Goal: Task Accomplishment & Management: Use online tool/utility

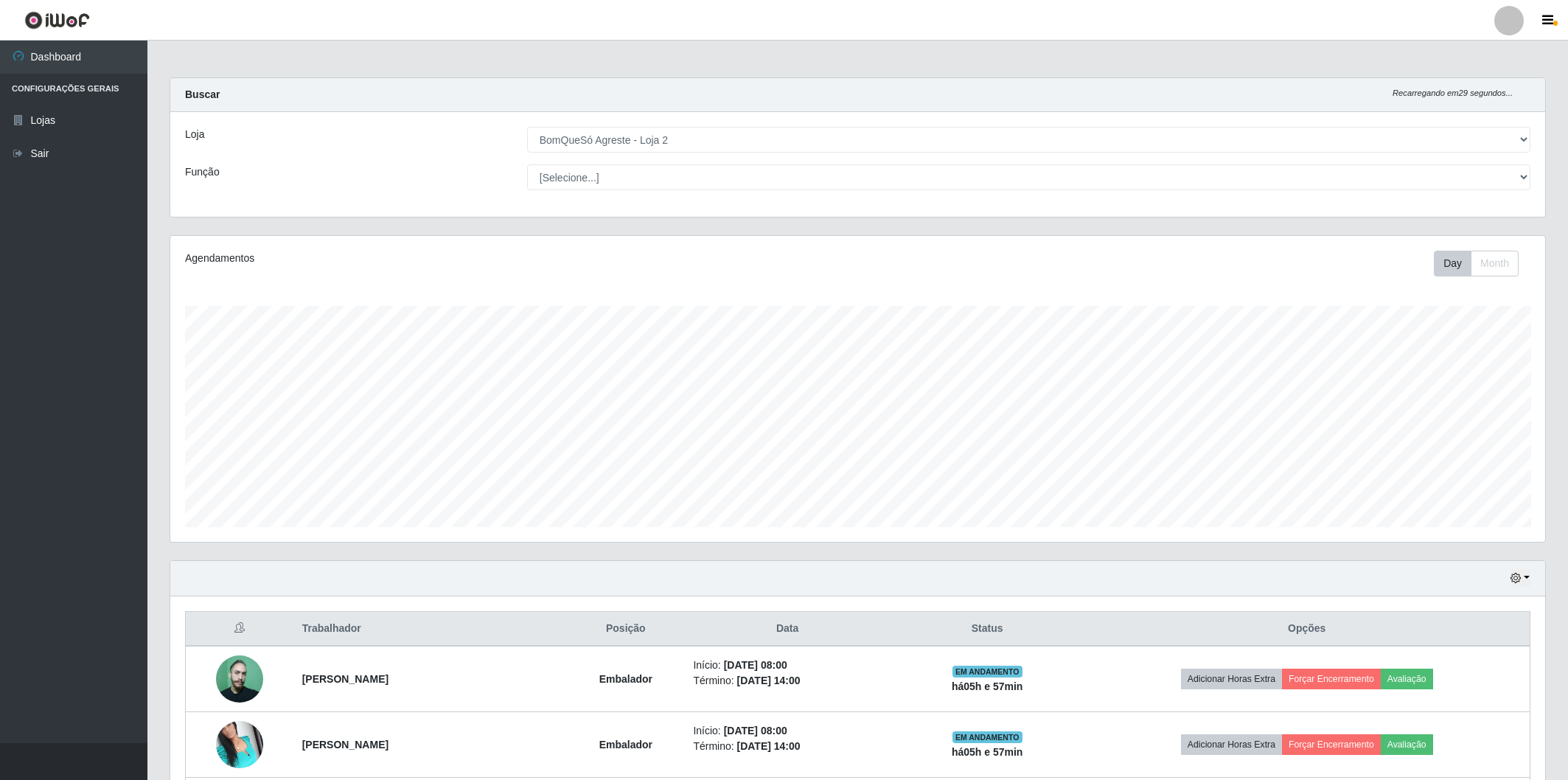
select select "214"
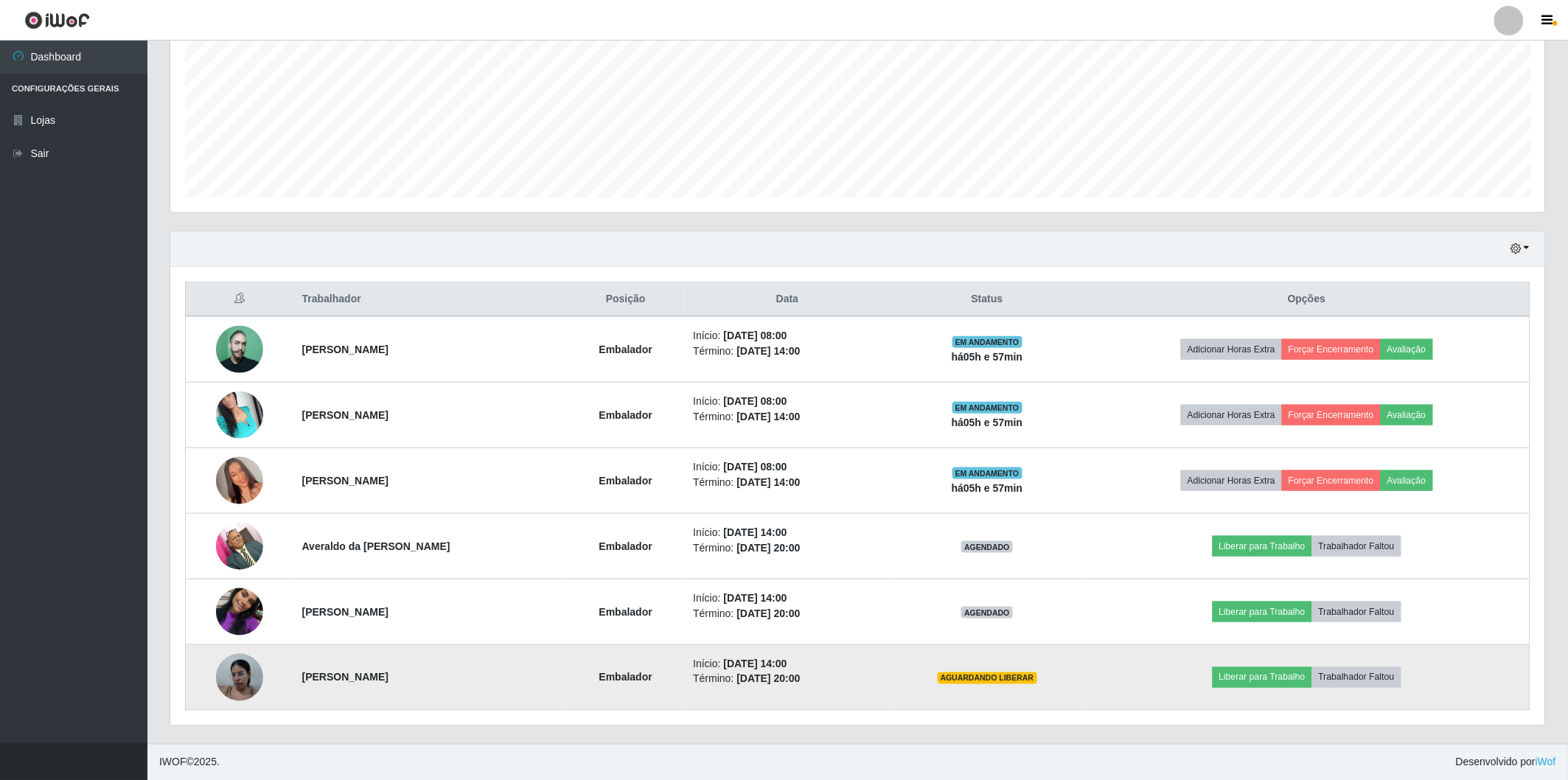
scroll to position [305, 1375]
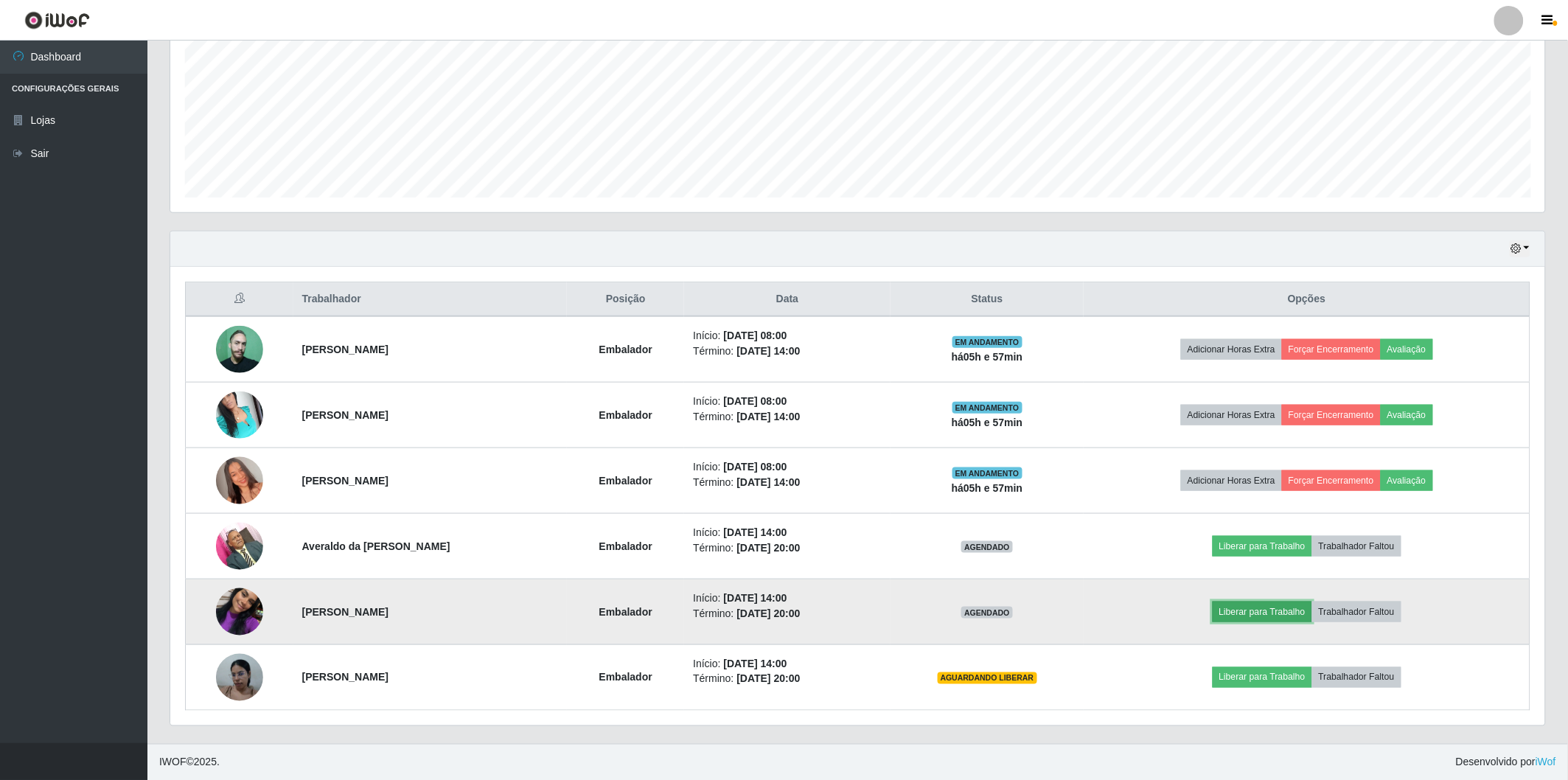
click at [1287, 612] on button "Liberar para Trabalho" at bounding box center [1263, 612] width 100 height 20
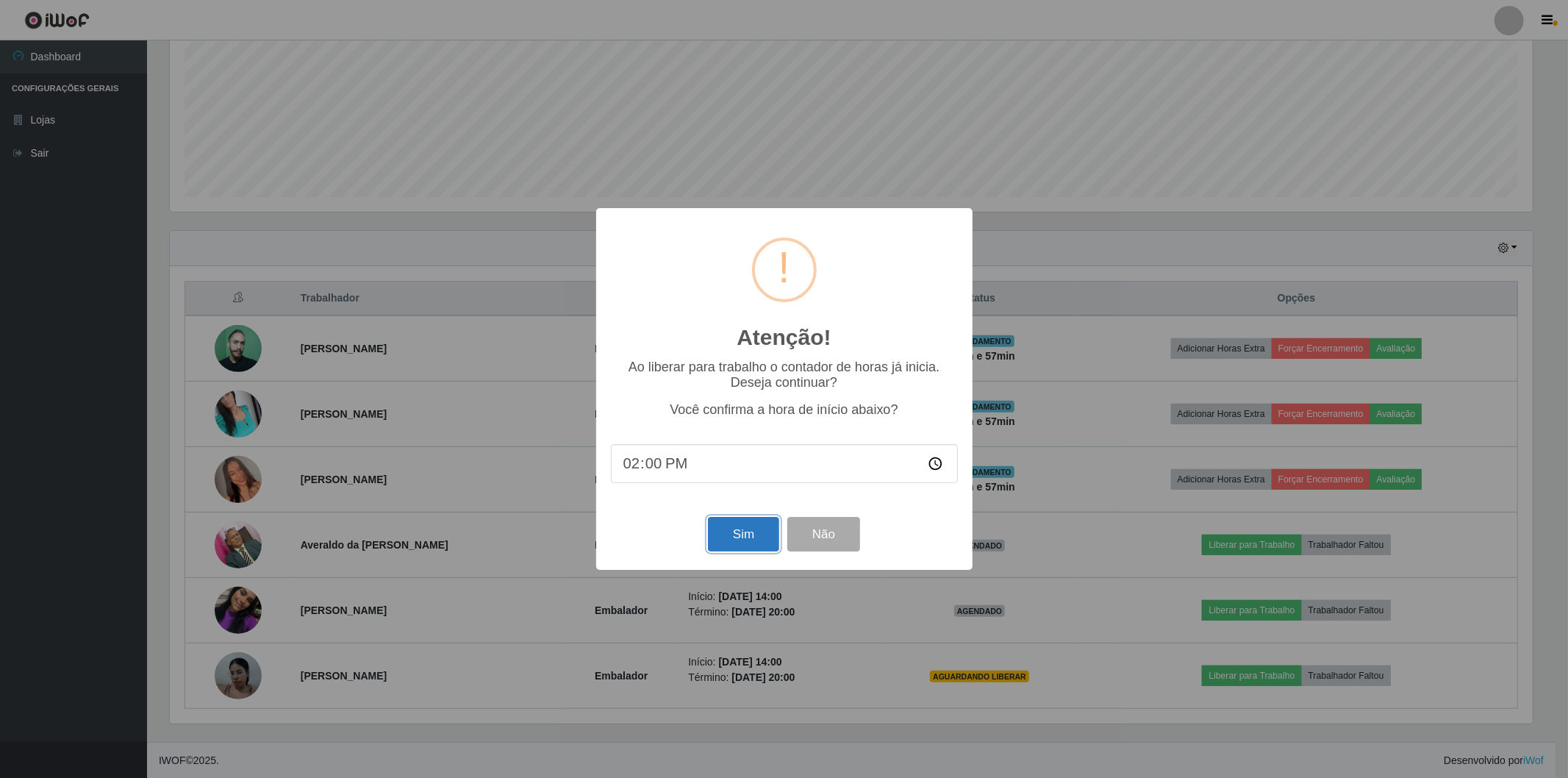
click at [711, 538] on button "Sim" at bounding box center [744, 534] width 72 height 34
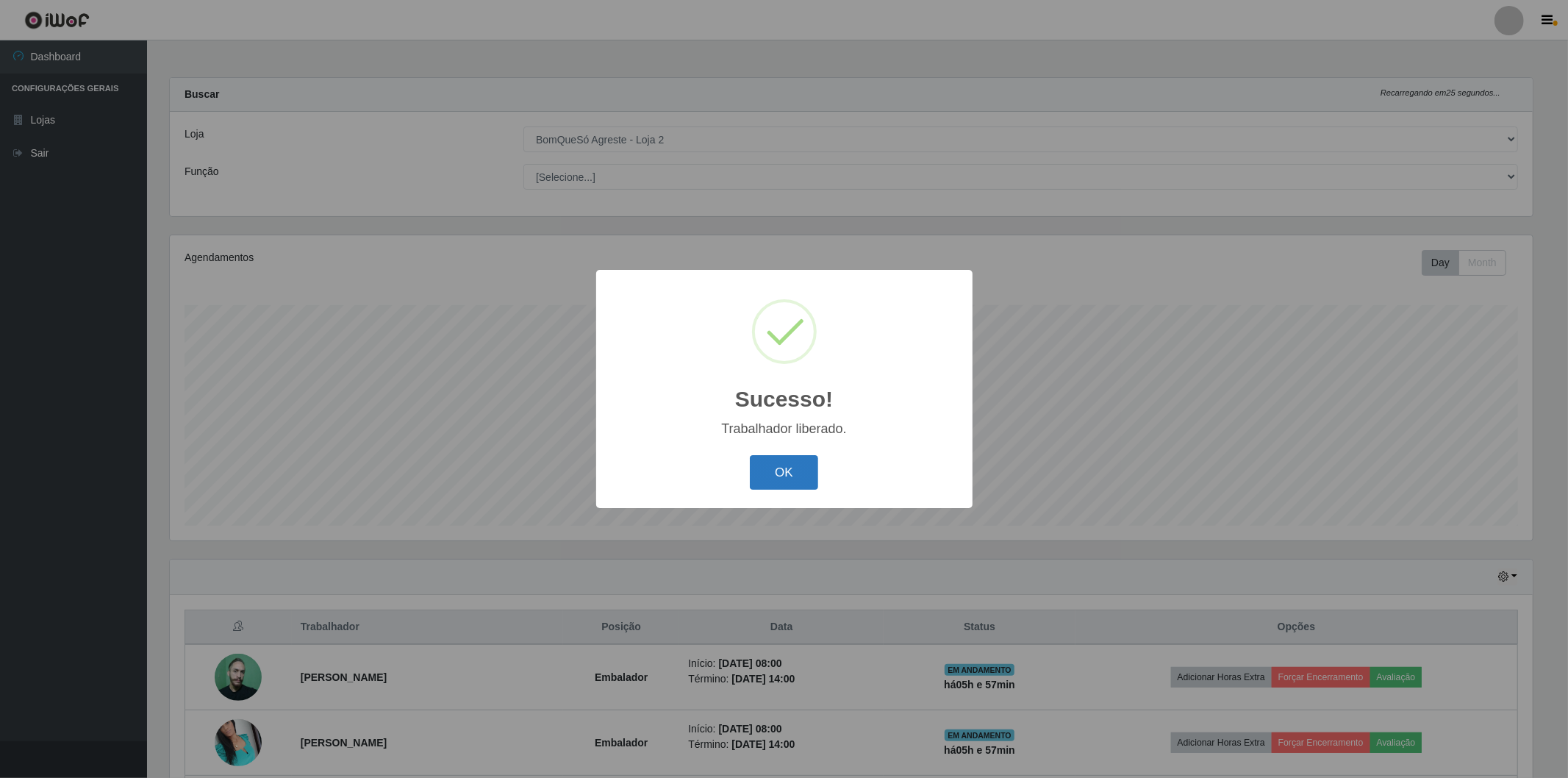
click at [781, 466] on button "OK" at bounding box center [784, 472] width 68 height 34
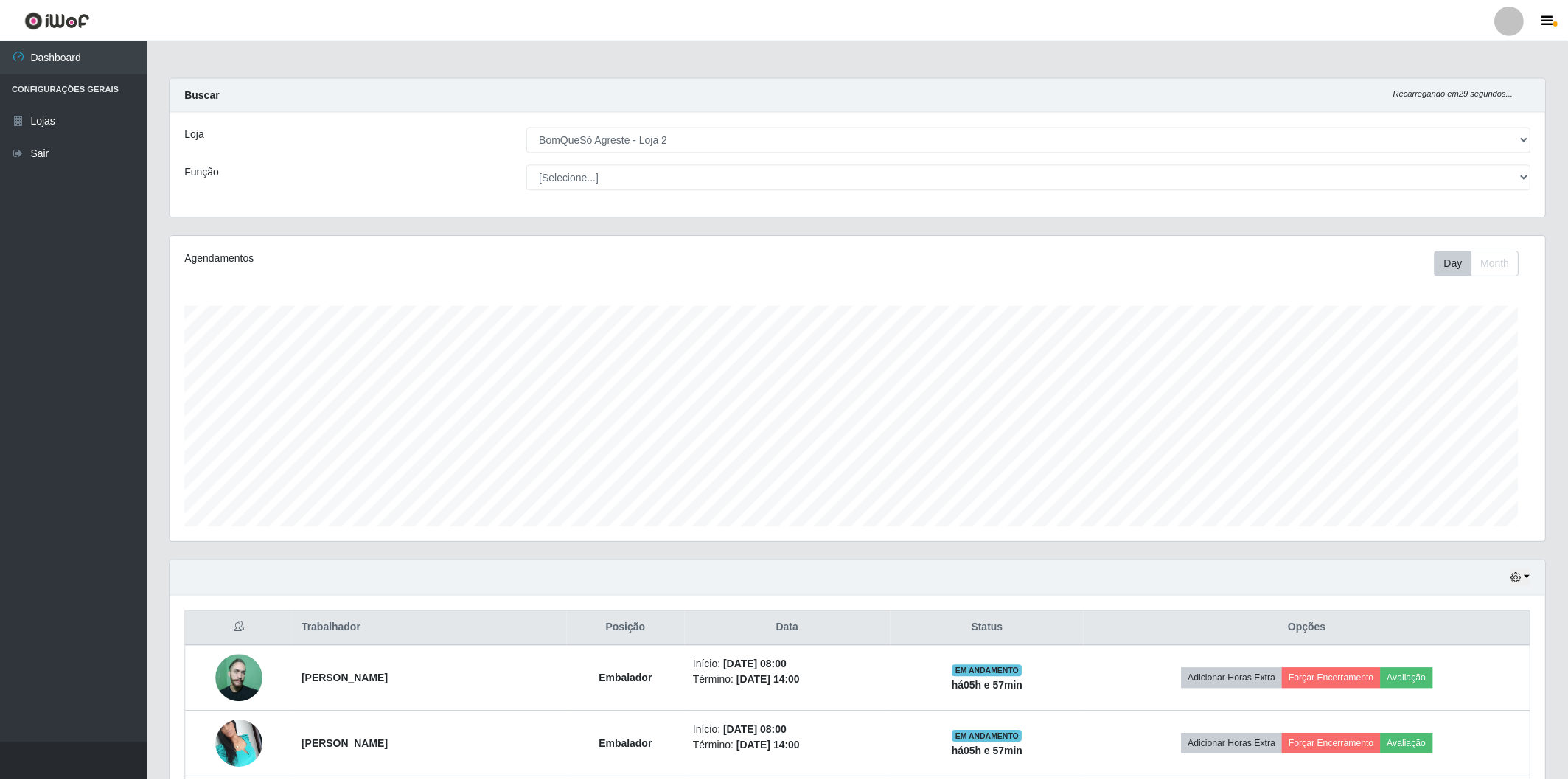
scroll to position [305, 1375]
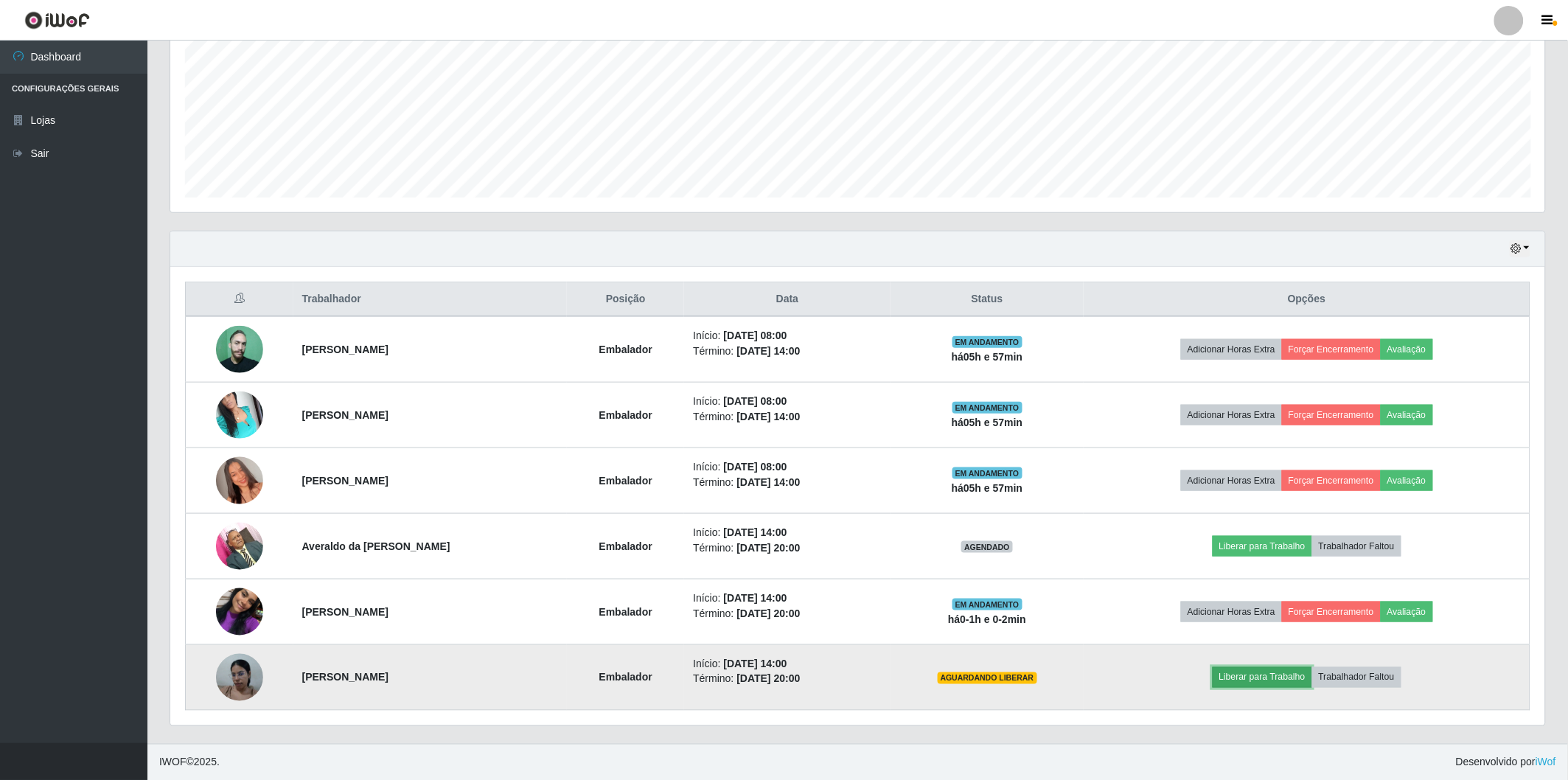
click at [1257, 681] on button "Liberar para Trabalho" at bounding box center [1263, 677] width 100 height 20
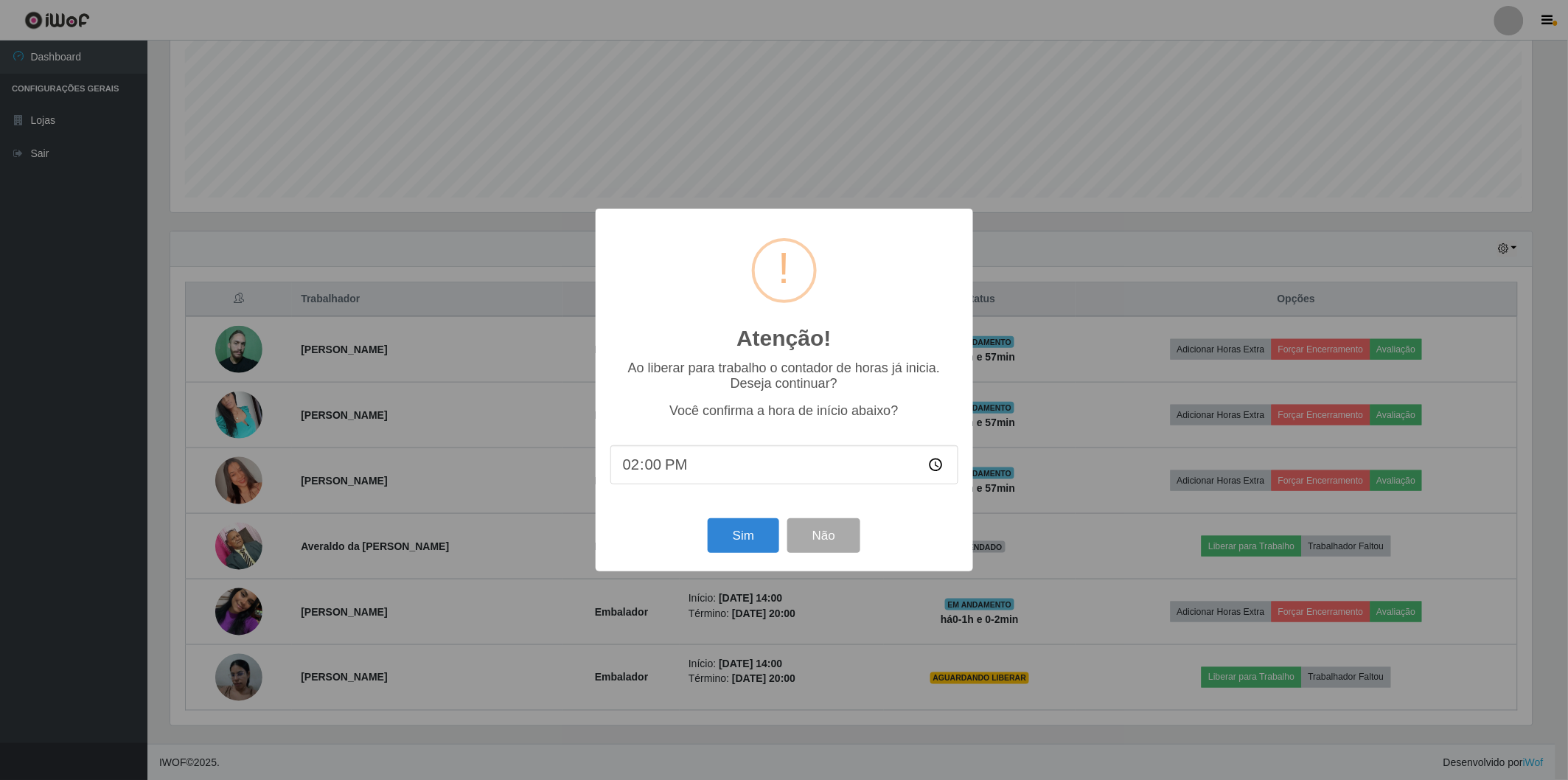
scroll to position [305, 1366]
click at [716, 534] on button "Sim" at bounding box center [746, 535] width 72 height 34
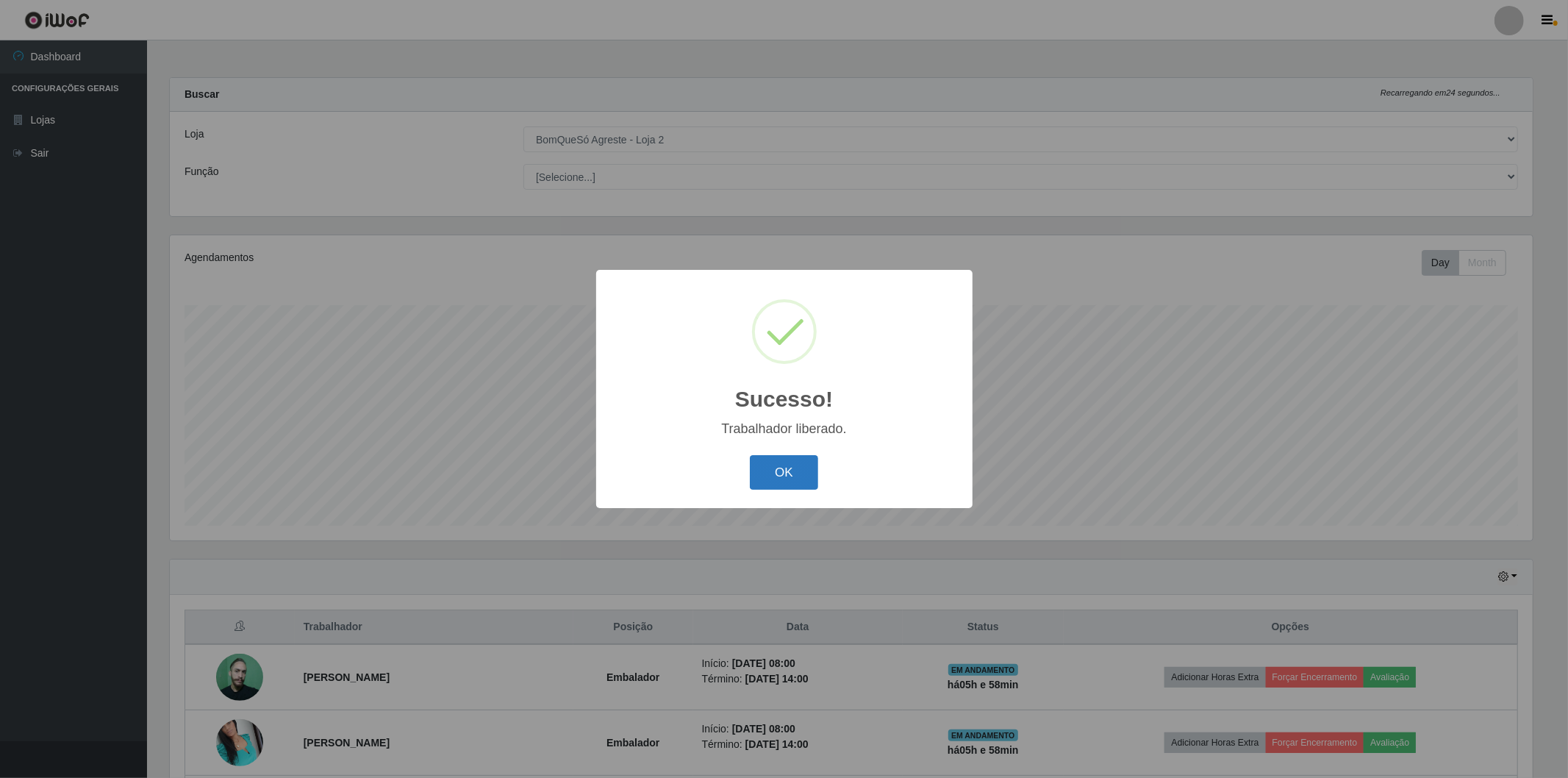
click at [812, 490] on button "OK" at bounding box center [784, 472] width 68 height 34
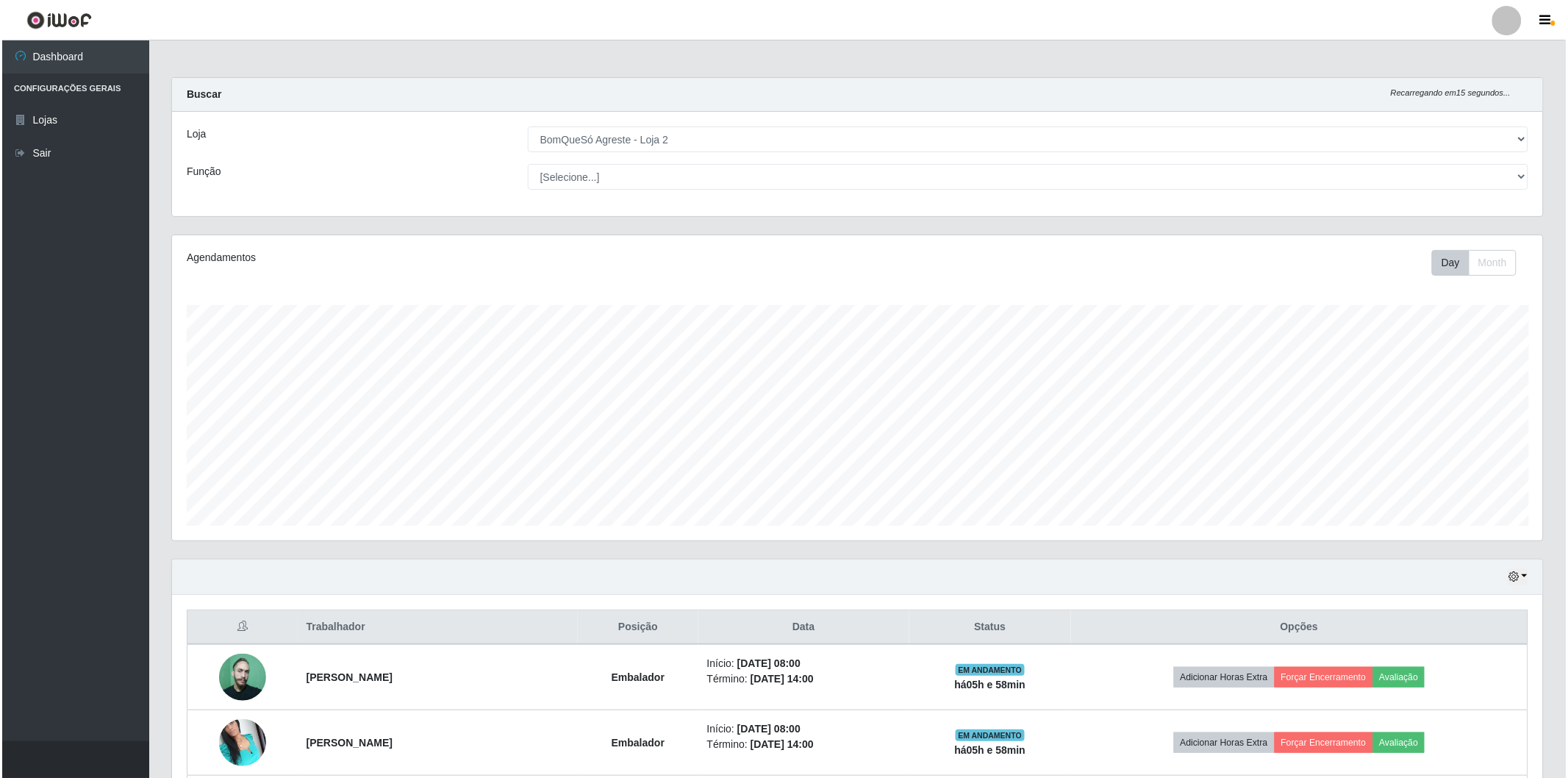
scroll to position [329, 0]
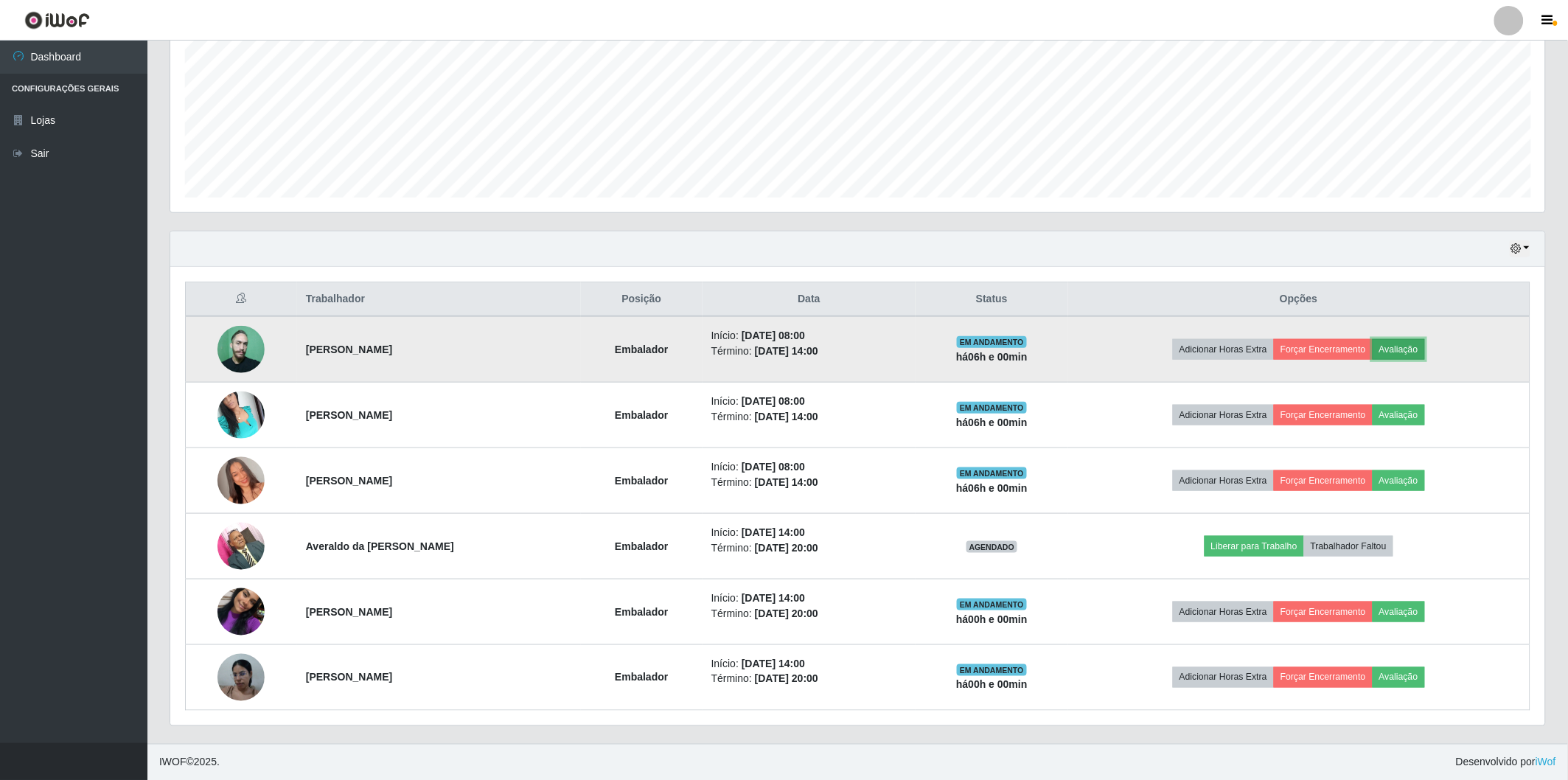
click at [1404, 347] on button "Avaliação" at bounding box center [1398, 349] width 52 height 20
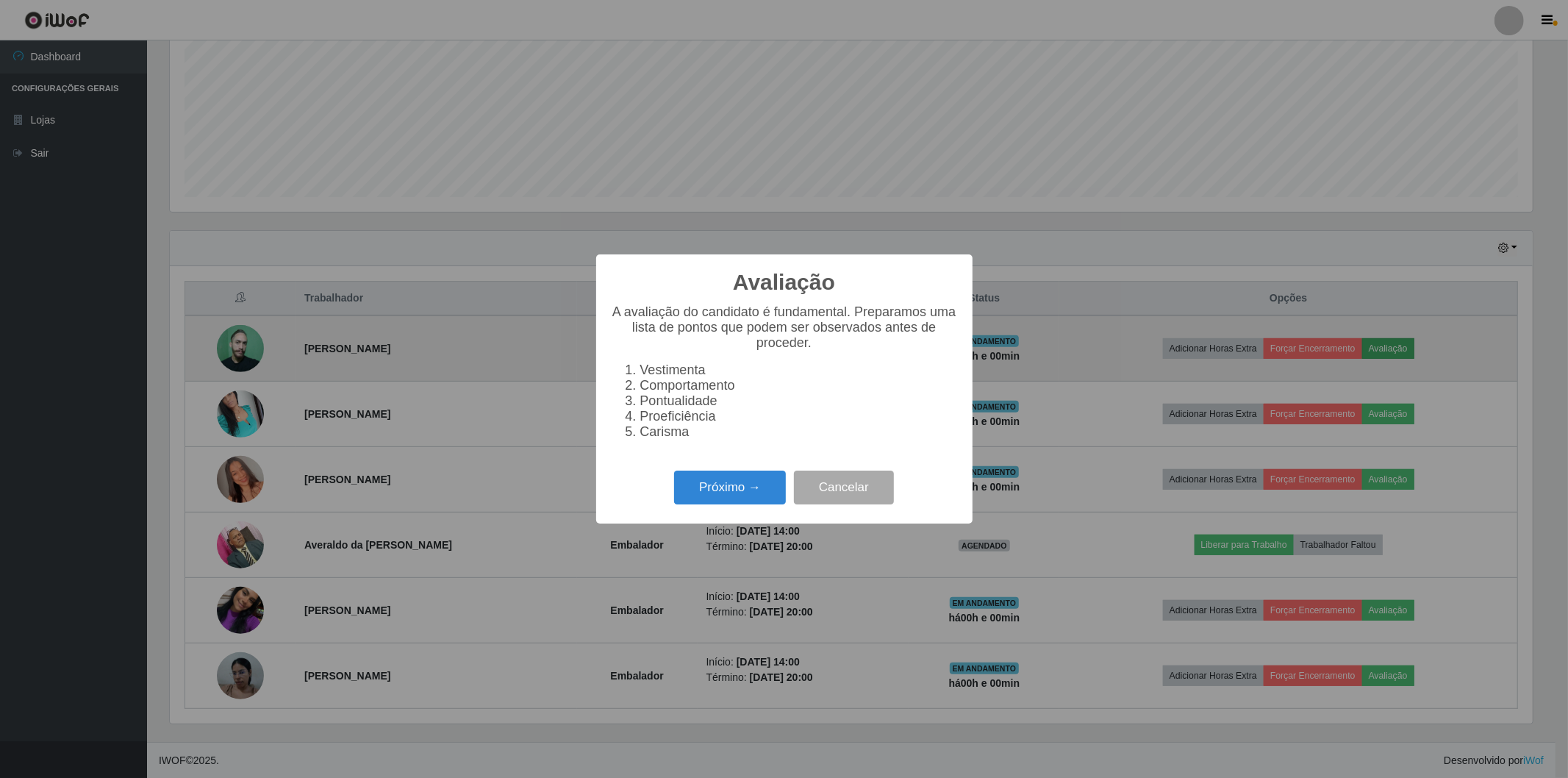
scroll to position [305, 1363]
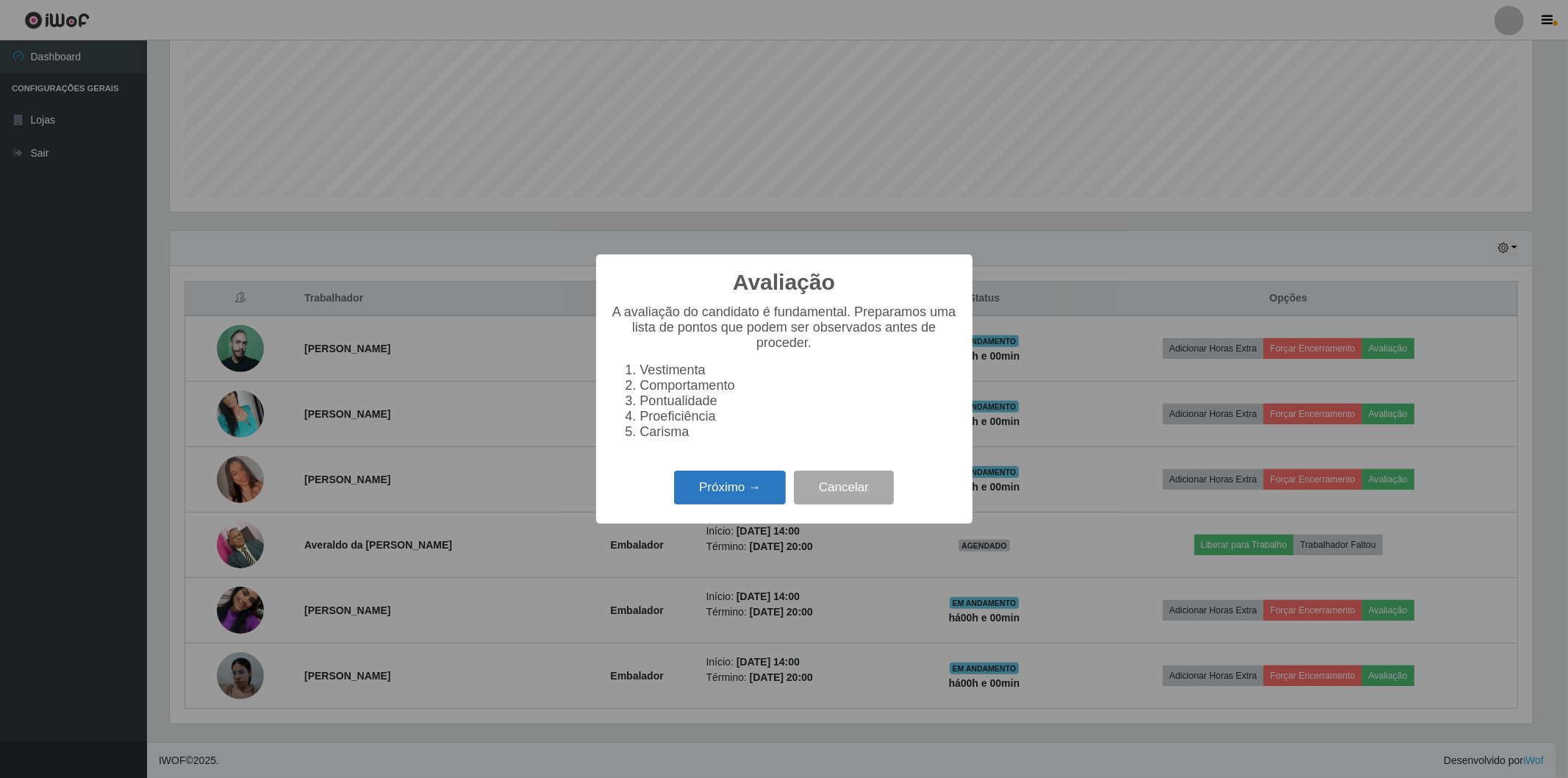
click at [701, 478] on button "Próximo →" at bounding box center [730, 487] width 112 height 34
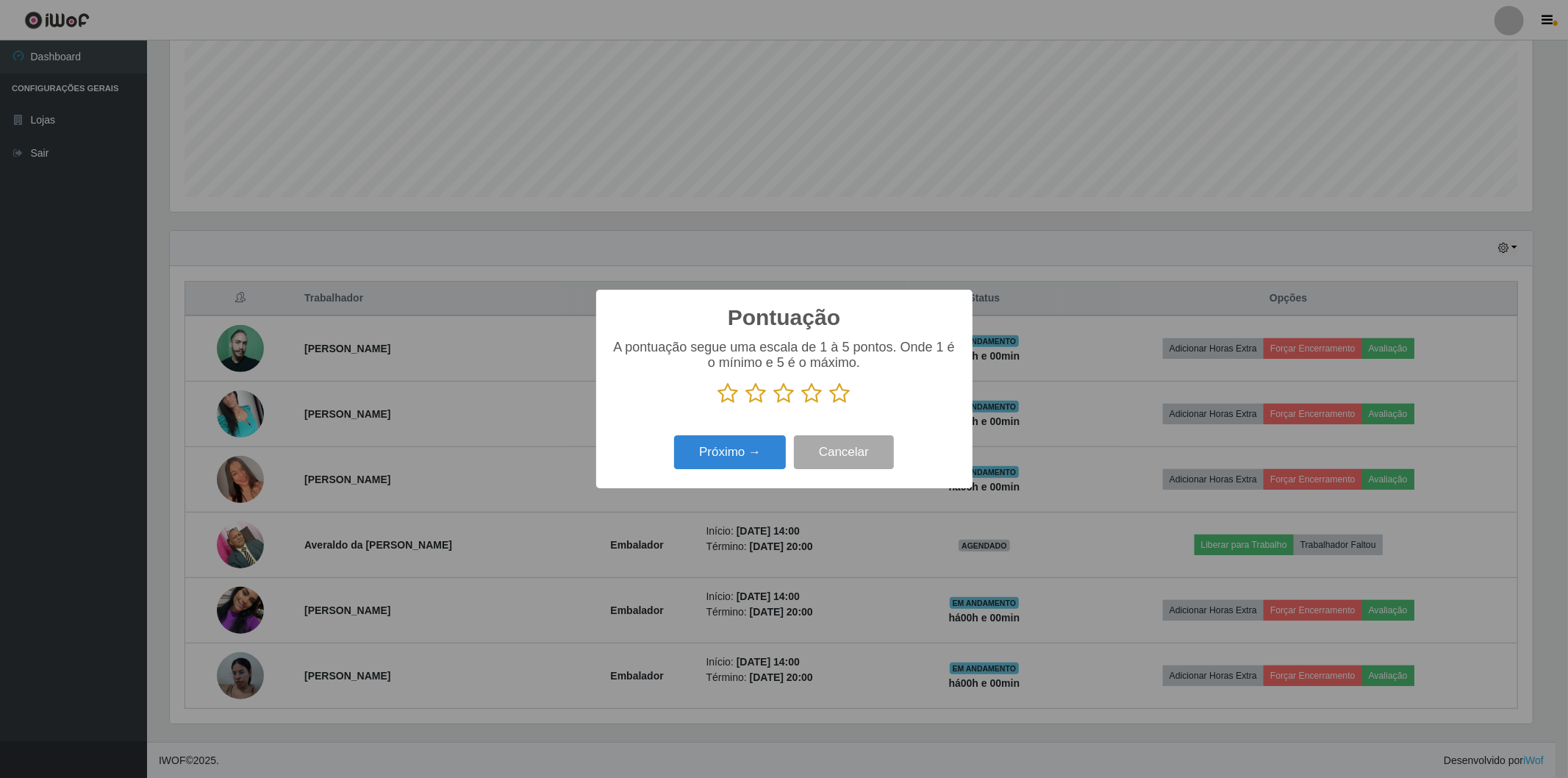
scroll to position [734830, 733931]
click at [734, 400] on icon at bounding box center [728, 393] width 20 height 22
click at [718, 404] on input "radio" at bounding box center [718, 404] width 0 height 0
click at [757, 443] on button "Próximo →" at bounding box center [730, 452] width 112 height 34
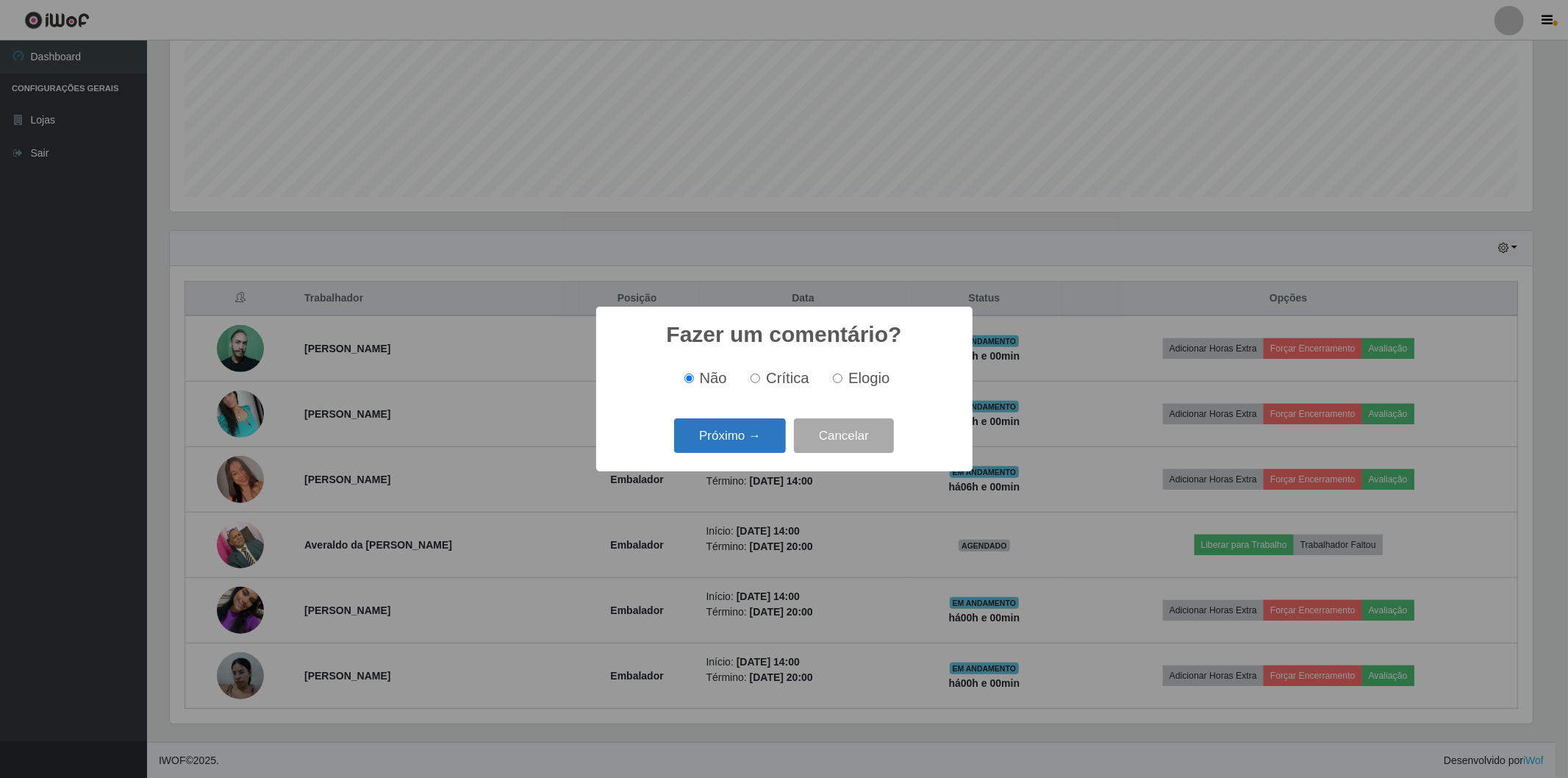
click at [757, 441] on button "Próximo →" at bounding box center [730, 435] width 112 height 34
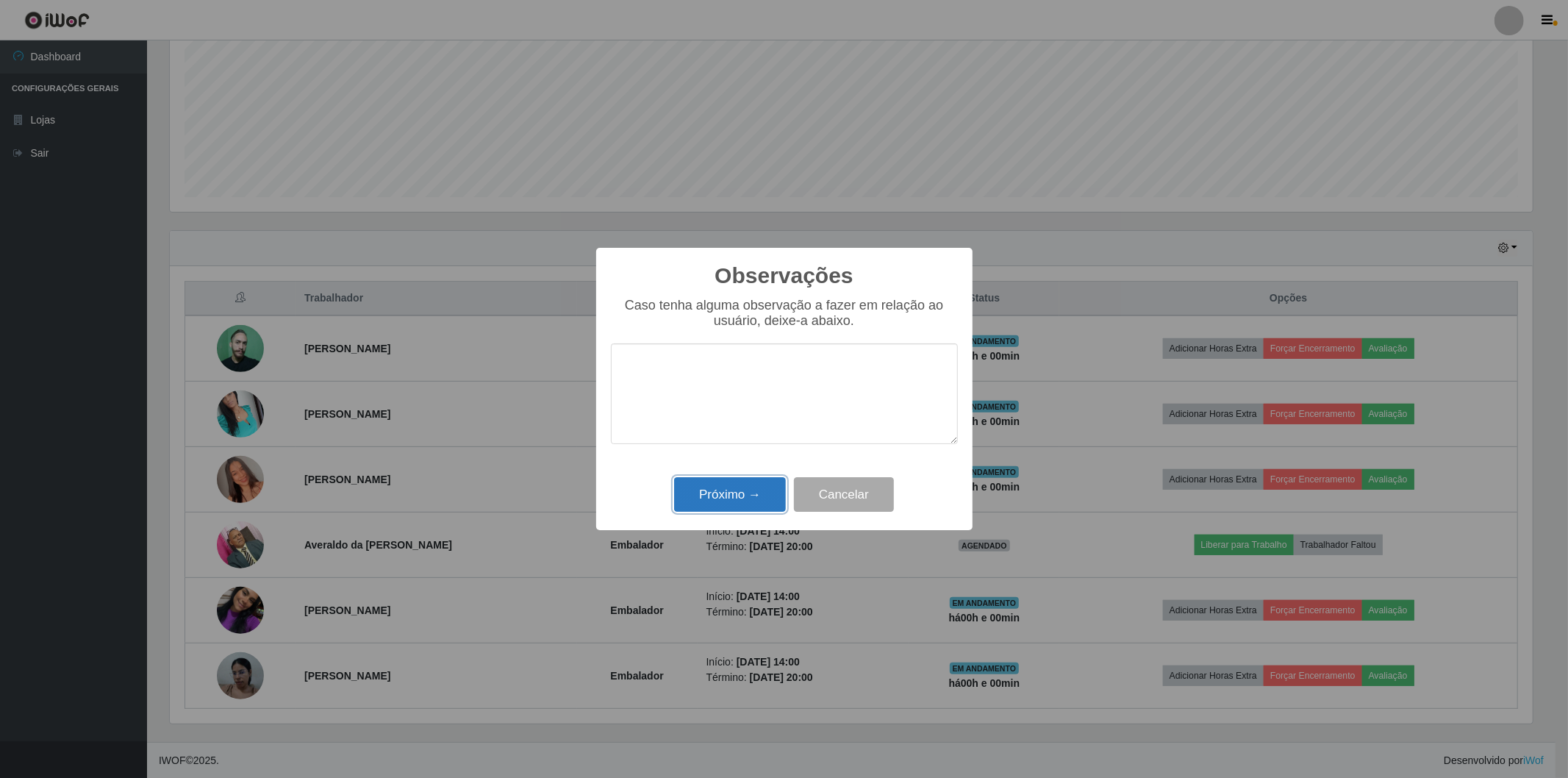
click at [761, 488] on button "Próximo →" at bounding box center [730, 494] width 112 height 34
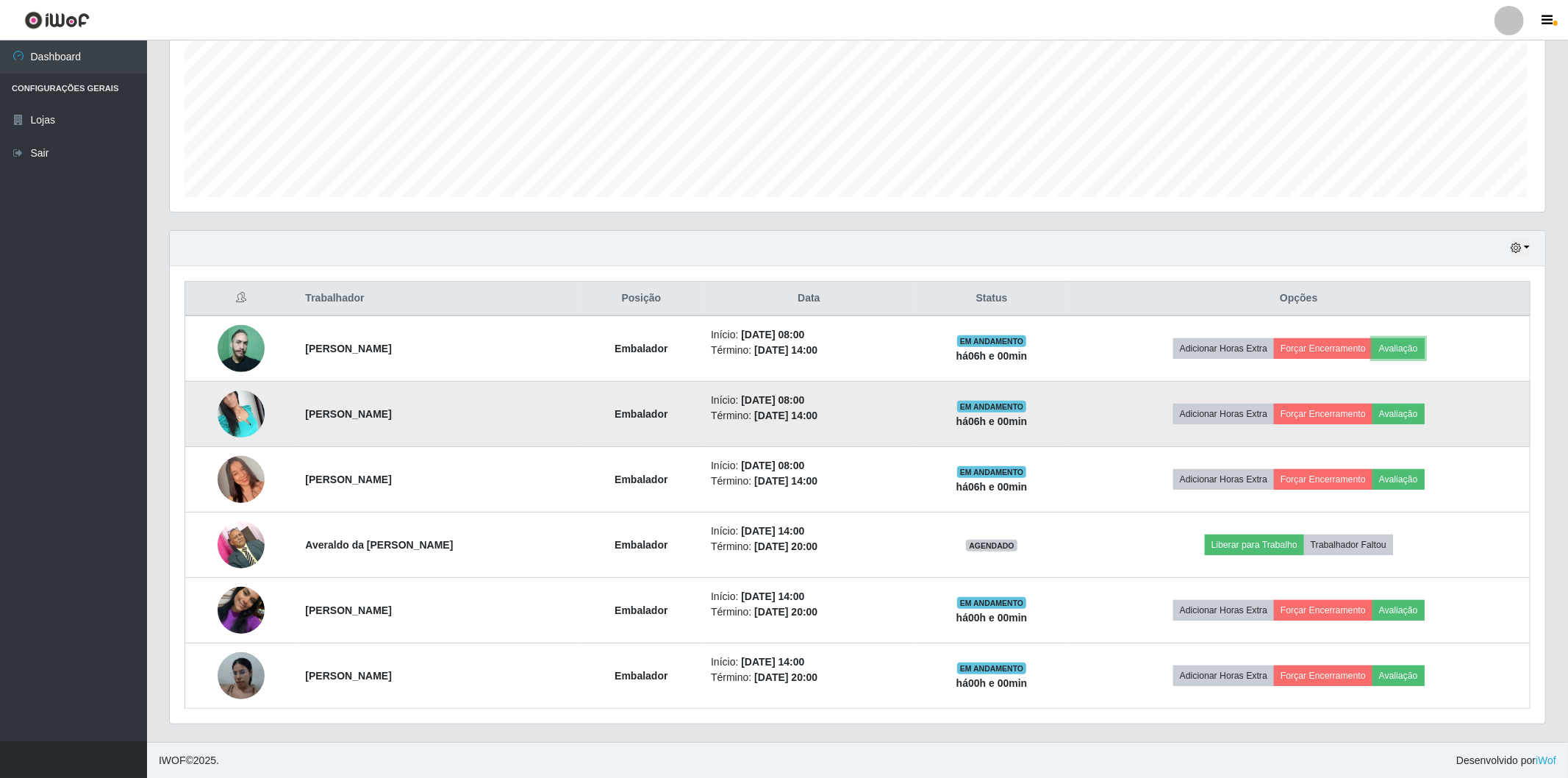
scroll to position [305, 1371]
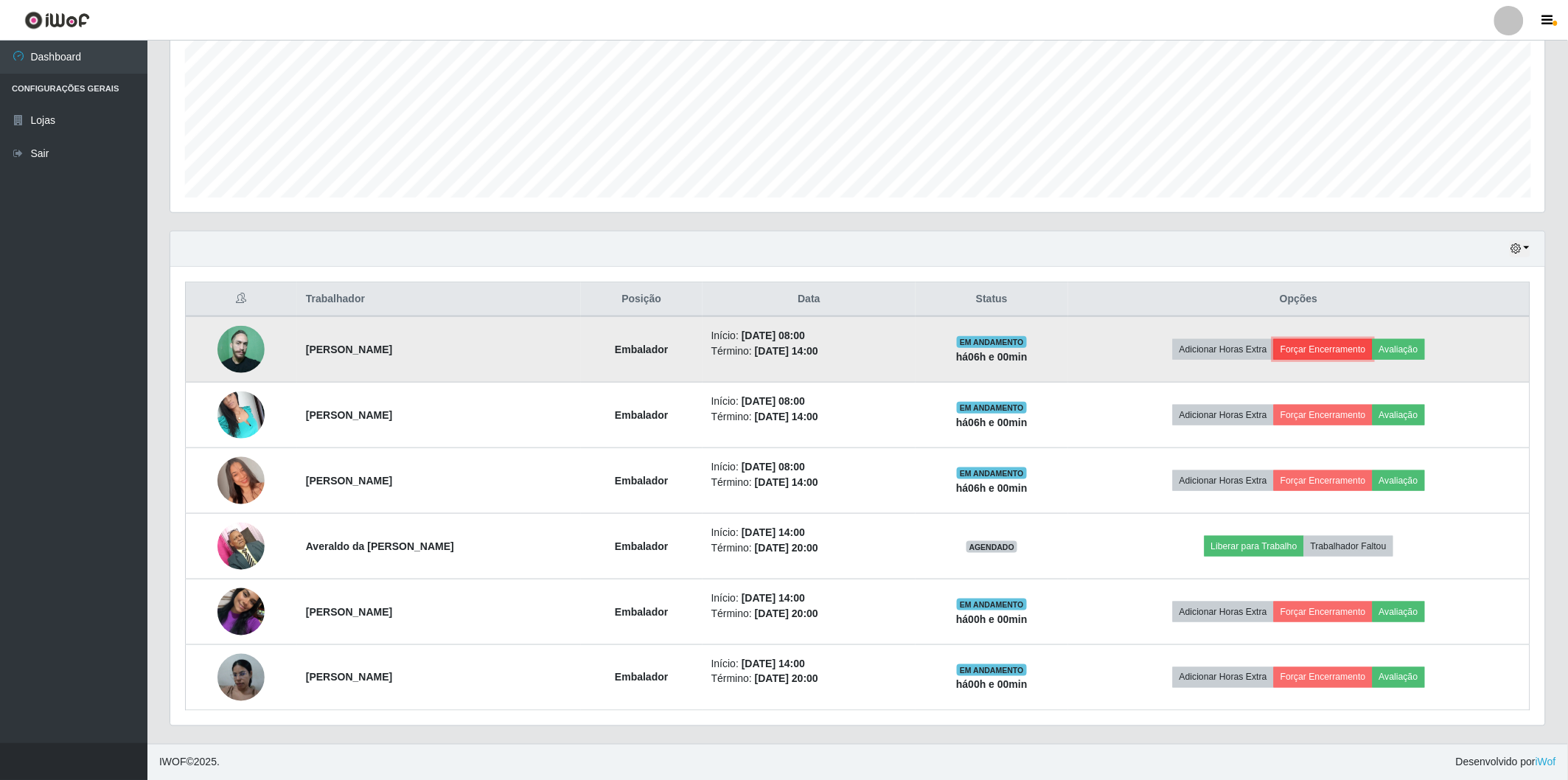
click at [1360, 354] on button "Forçar Encerramento" at bounding box center [1323, 349] width 99 height 20
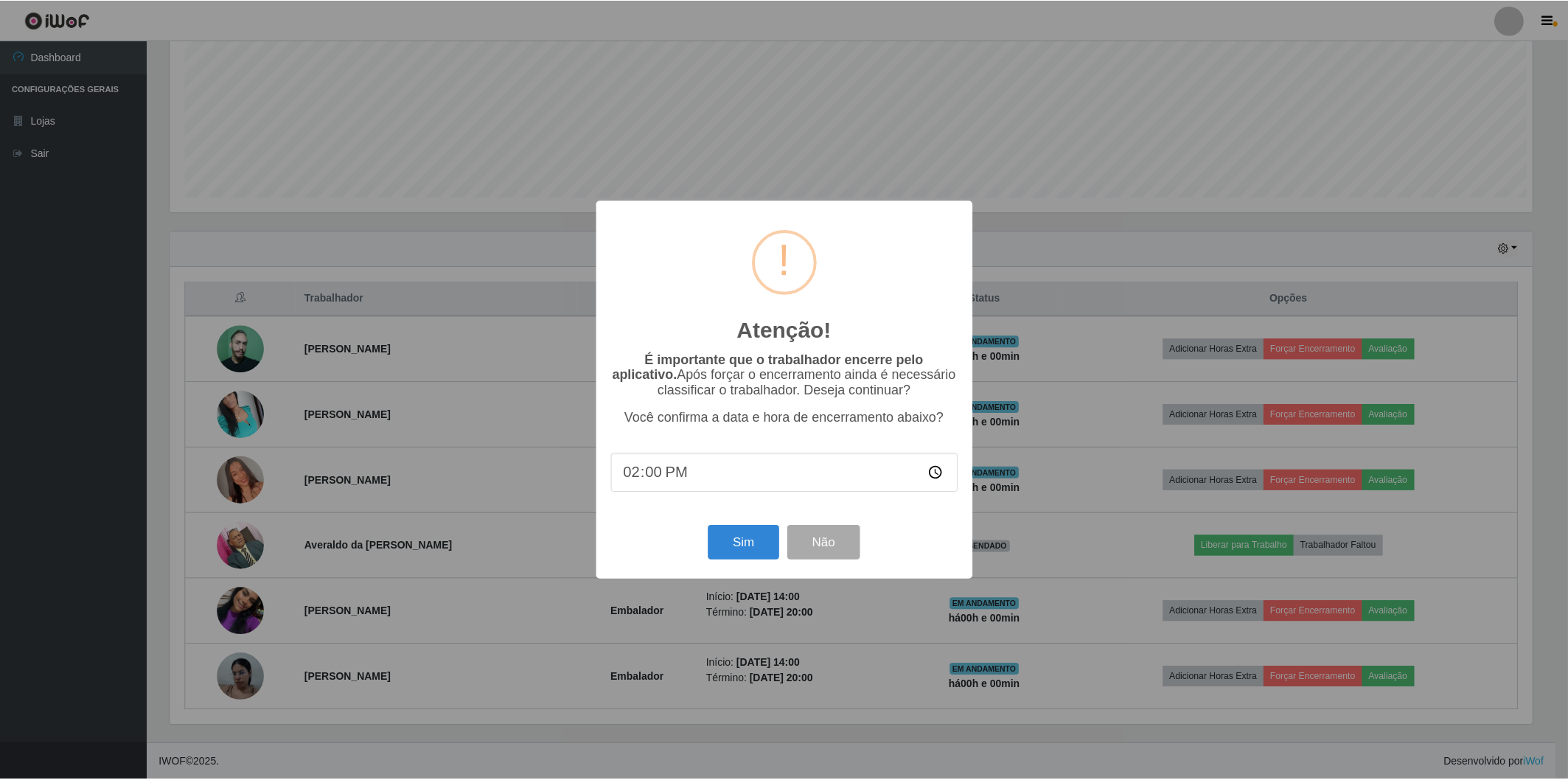
scroll to position [305, 1366]
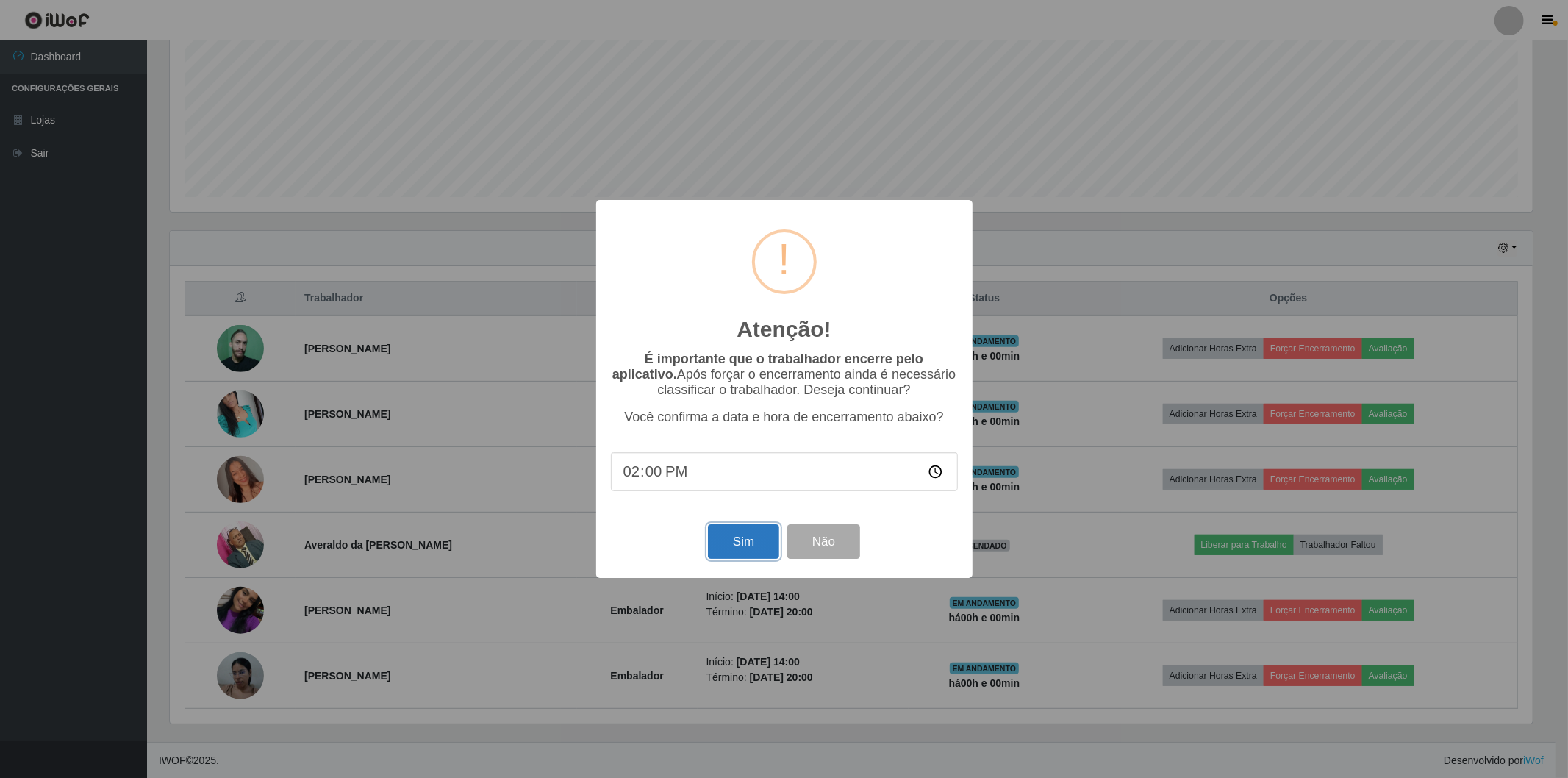
click at [722, 549] on button "Sim" at bounding box center [744, 541] width 72 height 34
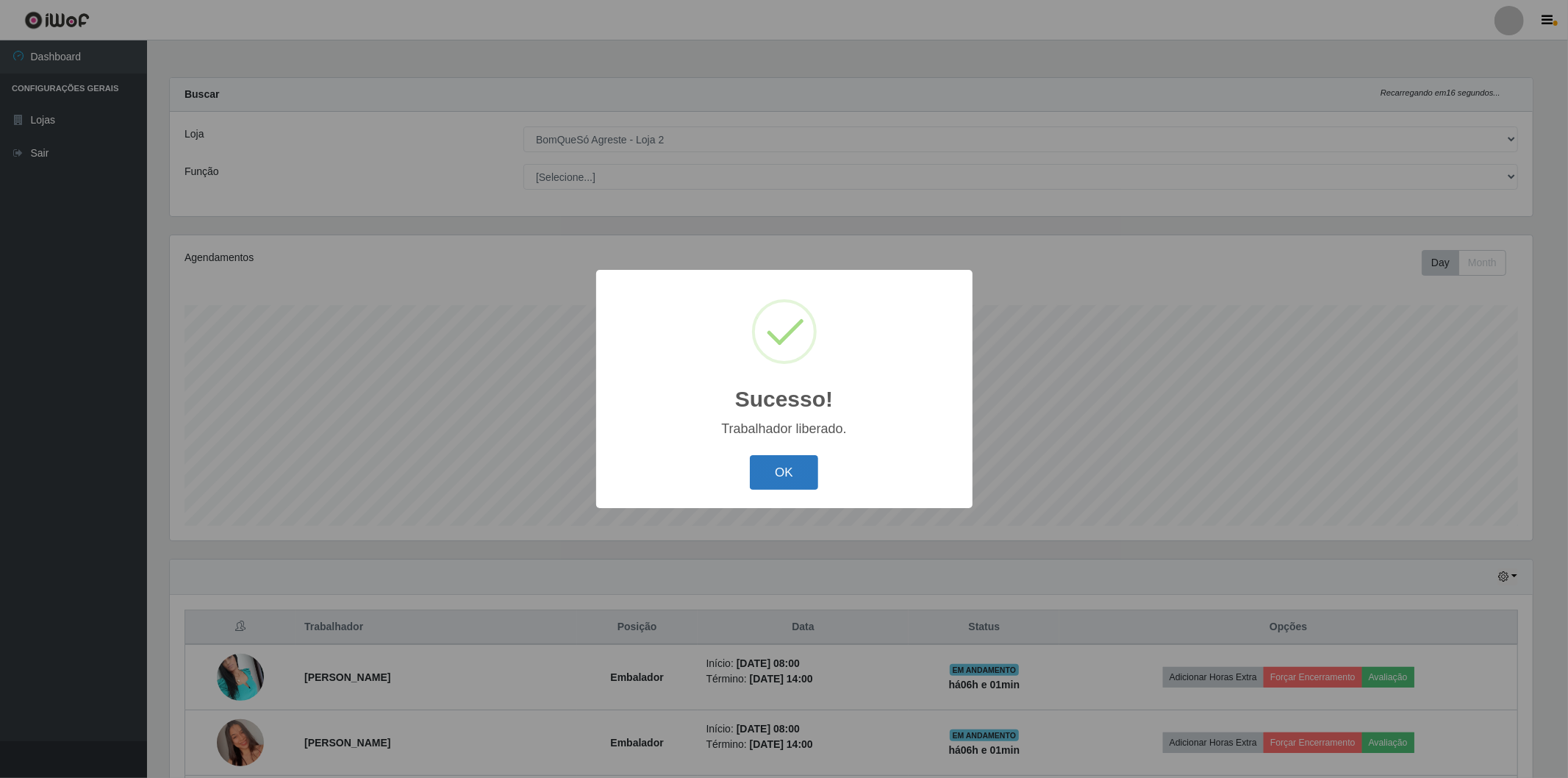
click at [776, 479] on button "OK" at bounding box center [784, 472] width 68 height 34
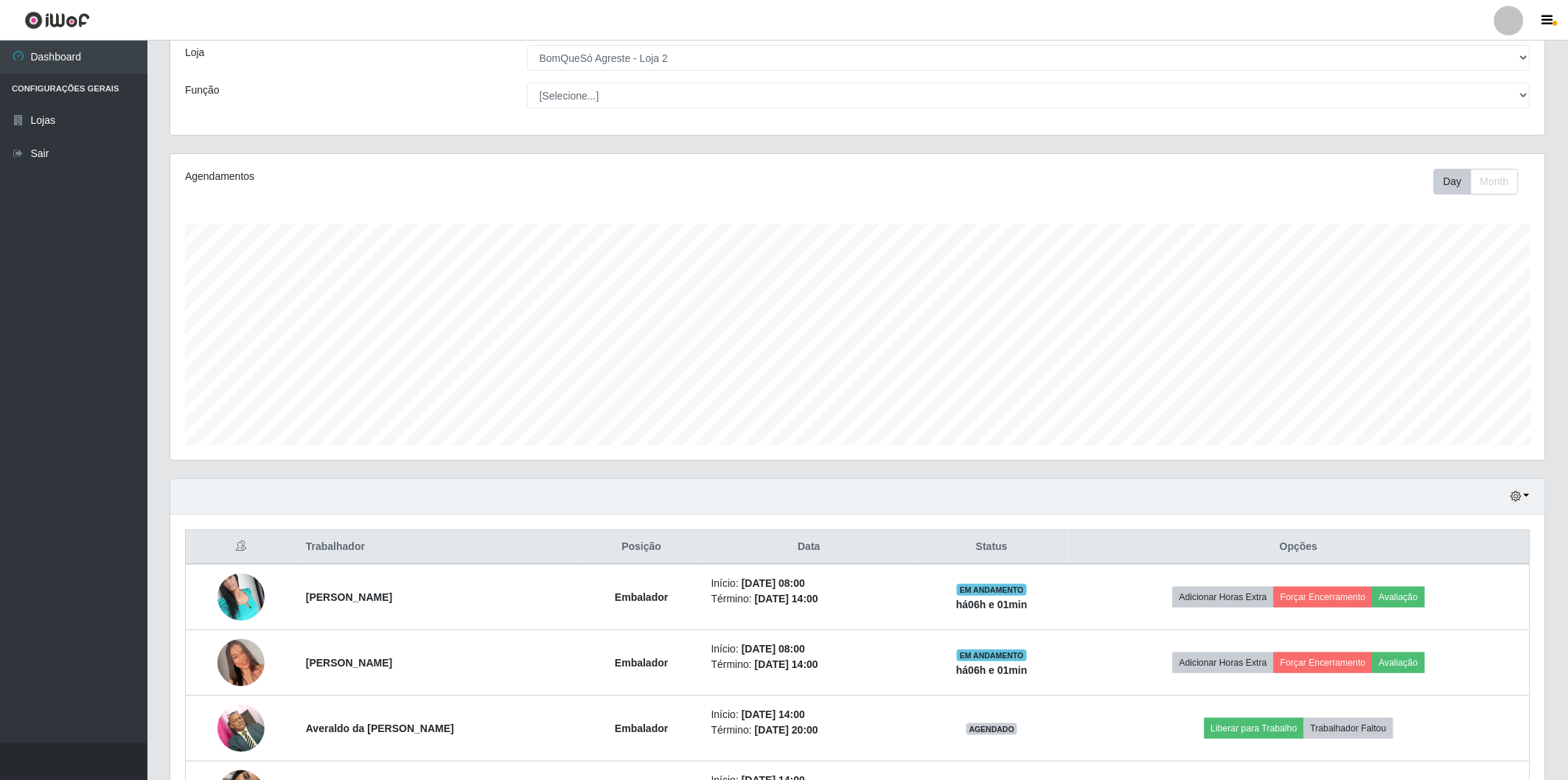
scroll to position [264, 0]
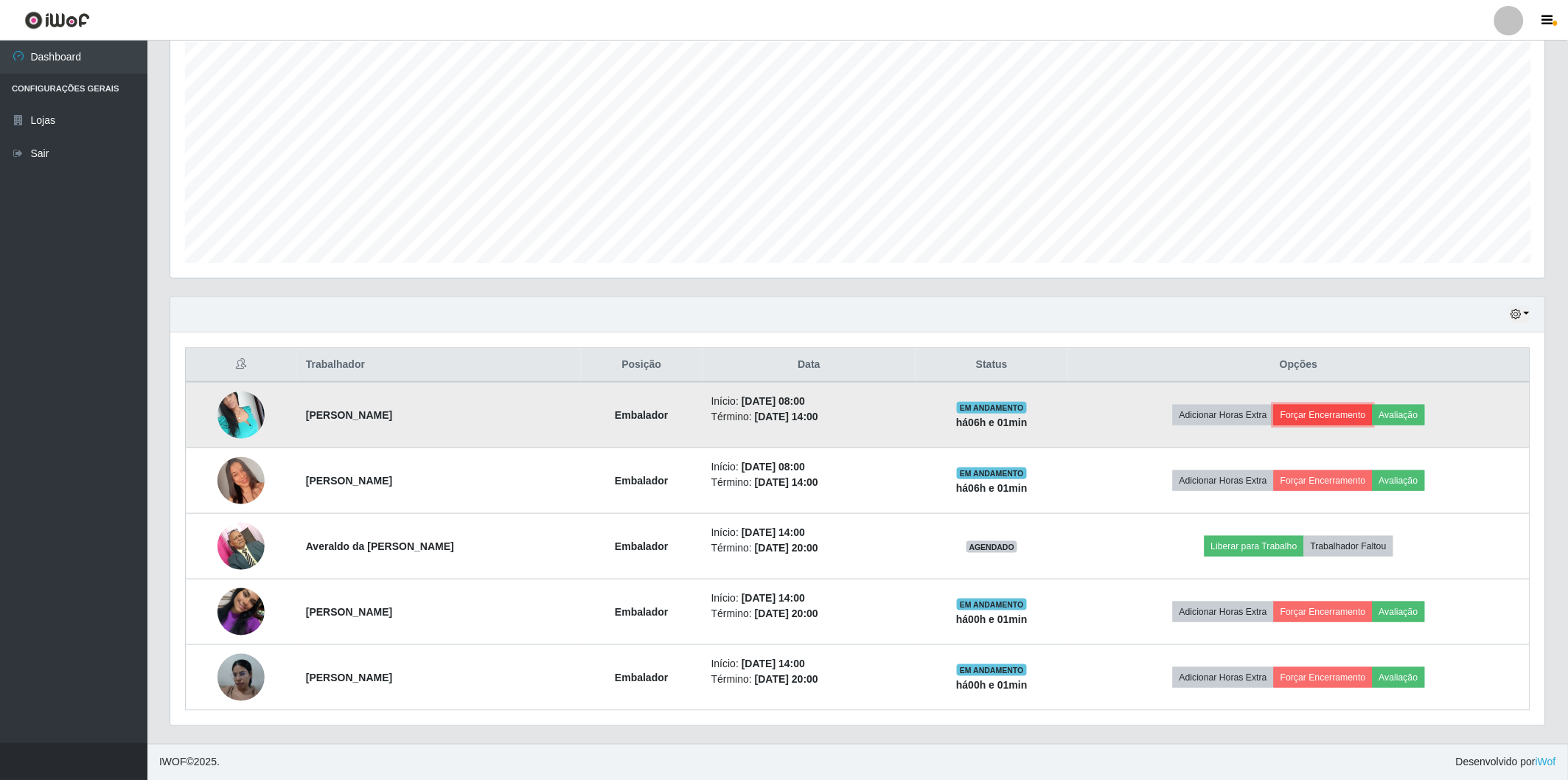
click at [1337, 415] on button "Forçar Encerramento" at bounding box center [1323, 415] width 99 height 20
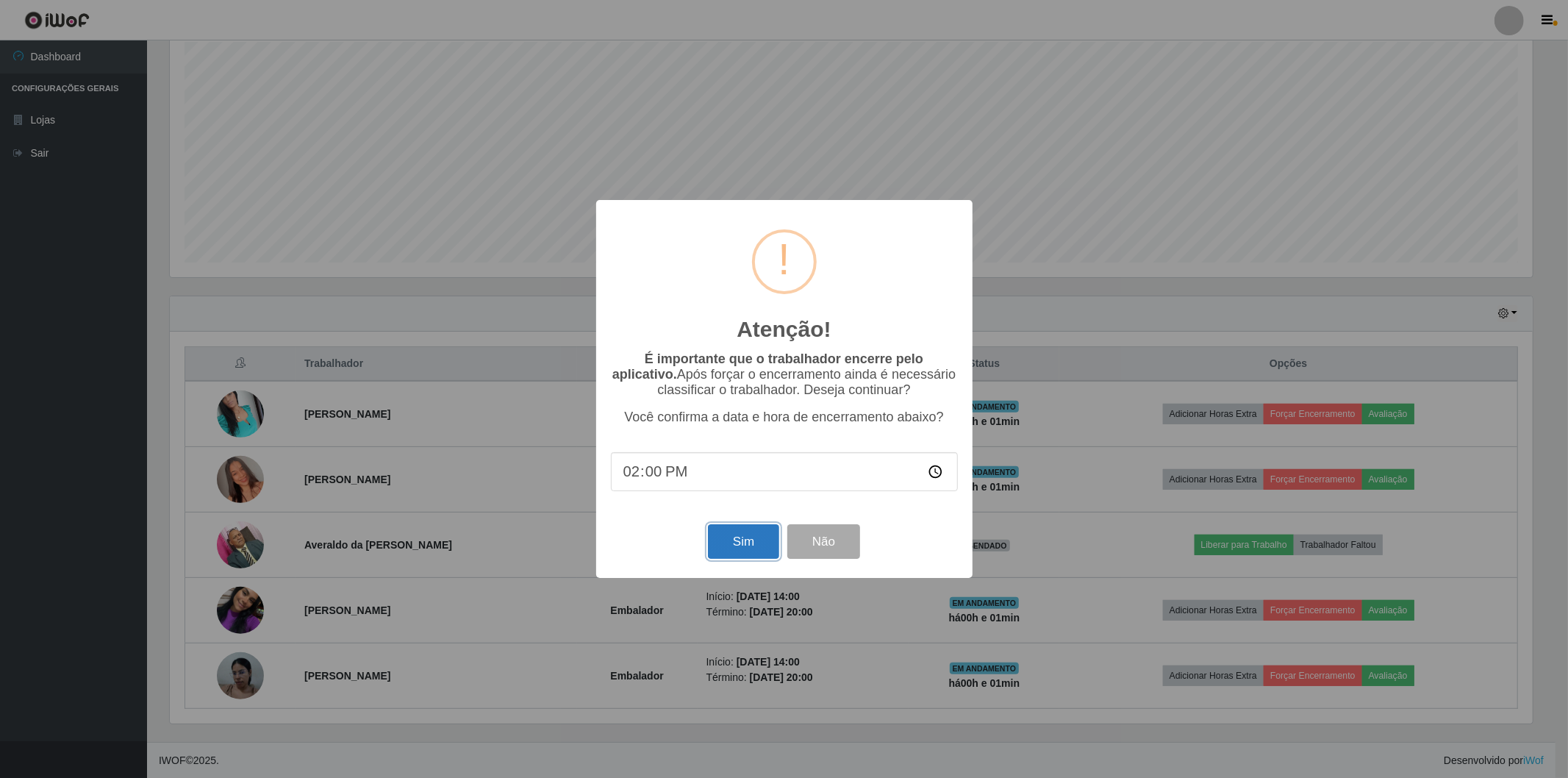
click at [740, 545] on button "Sim" at bounding box center [744, 541] width 72 height 34
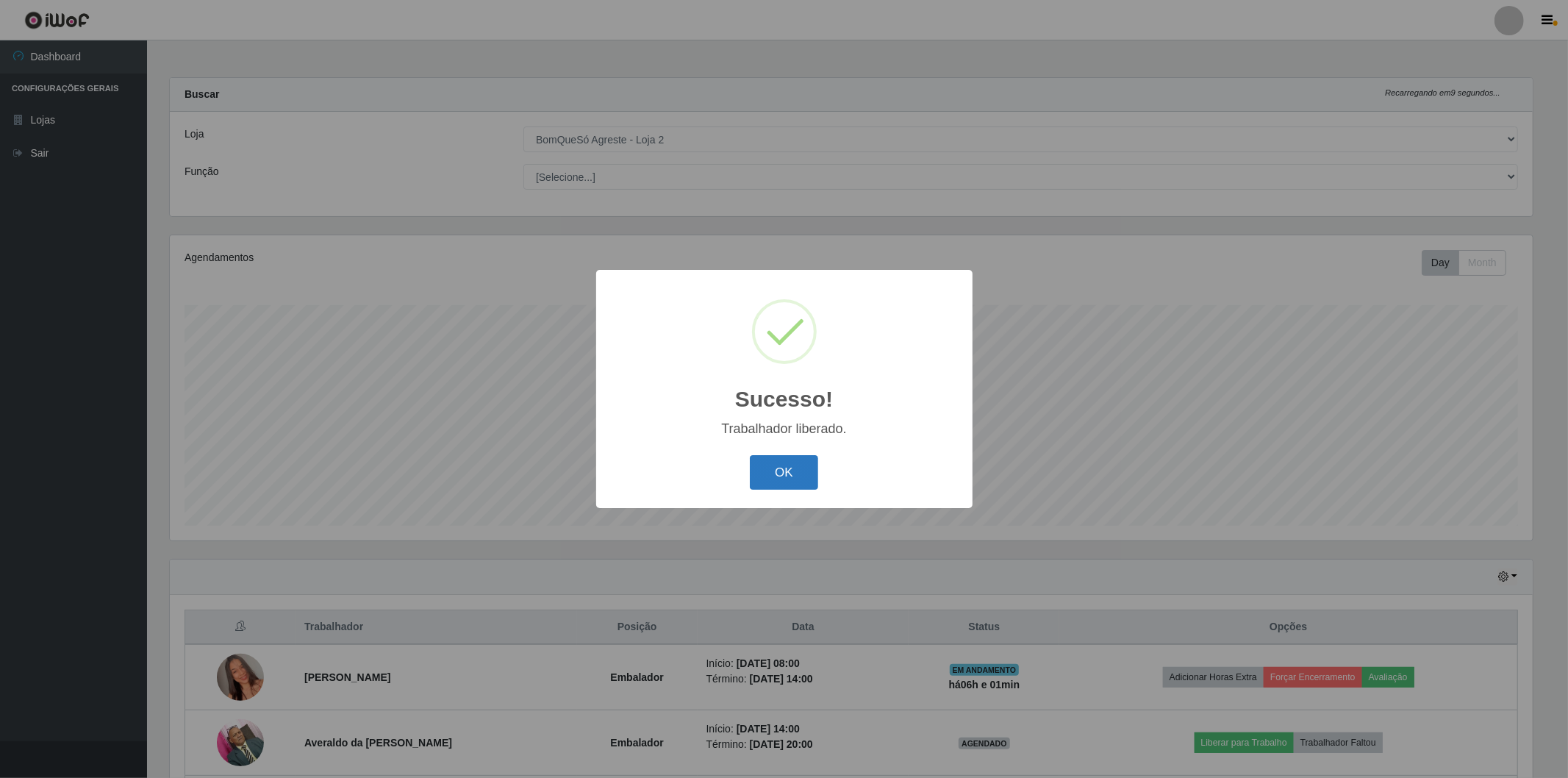
click at [760, 480] on button "OK" at bounding box center [784, 472] width 68 height 34
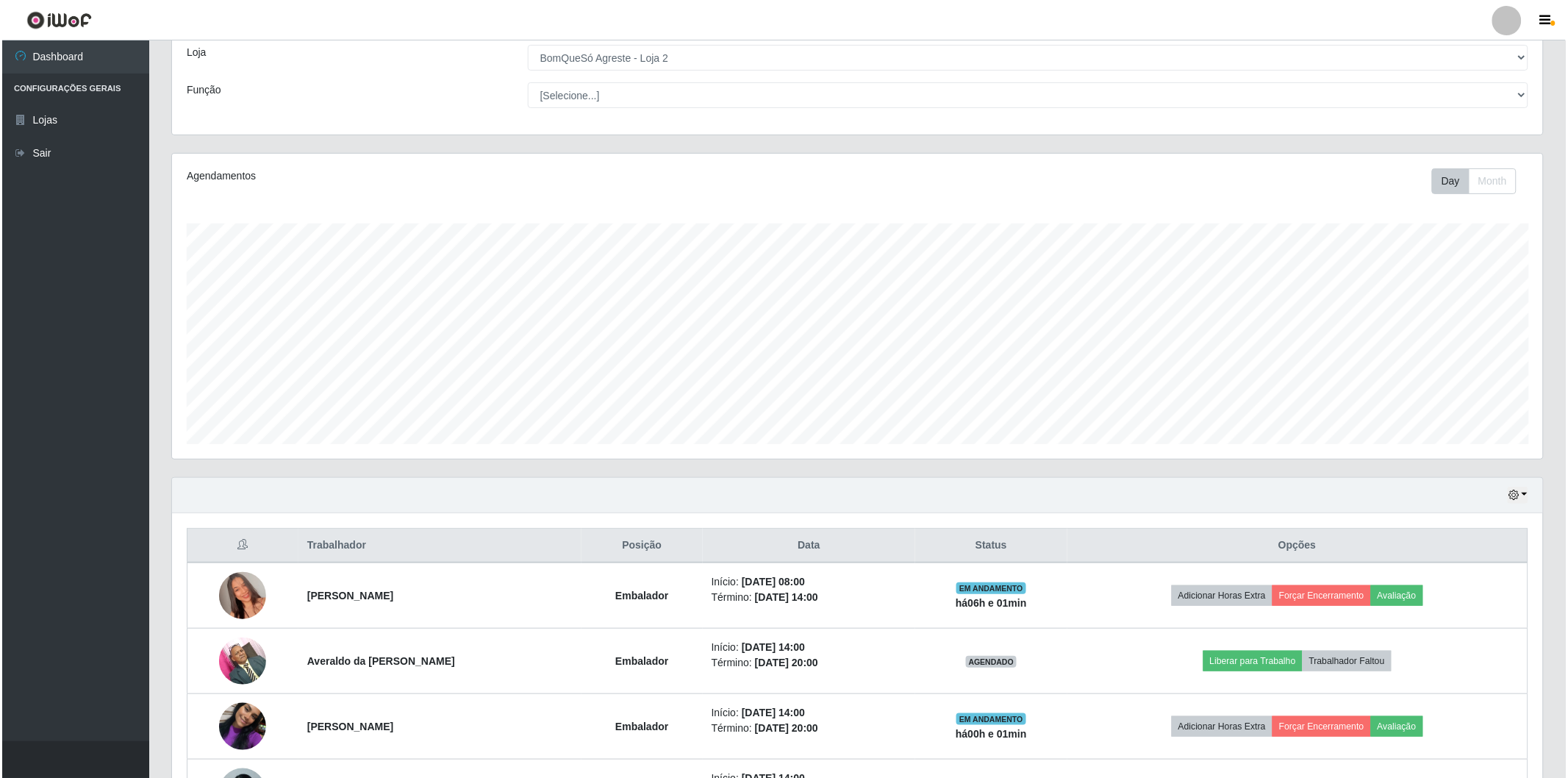
scroll to position [305, 1371]
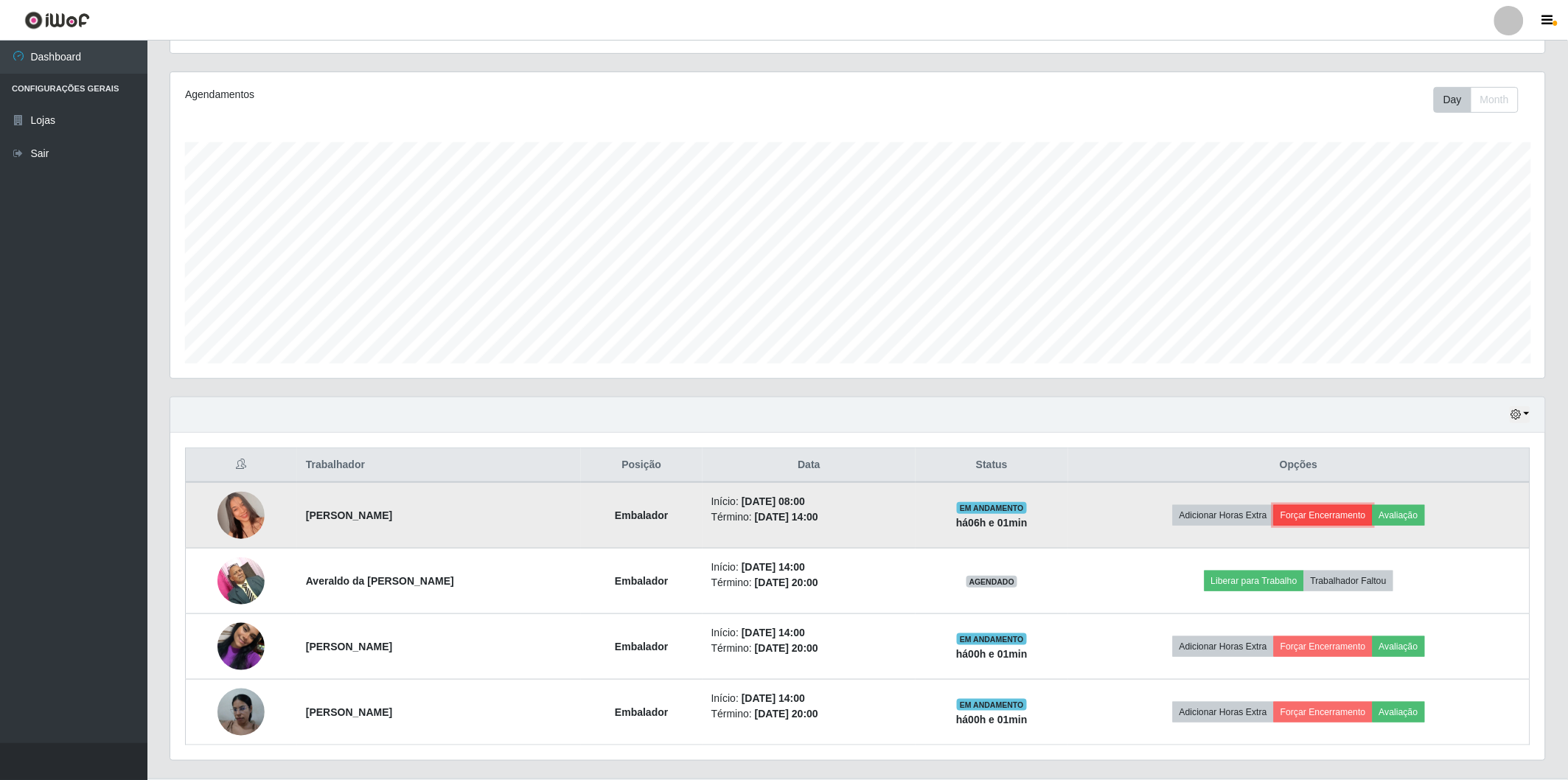
click at [1303, 512] on button "Forçar Encerramento" at bounding box center [1323, 515] width 99 height 20
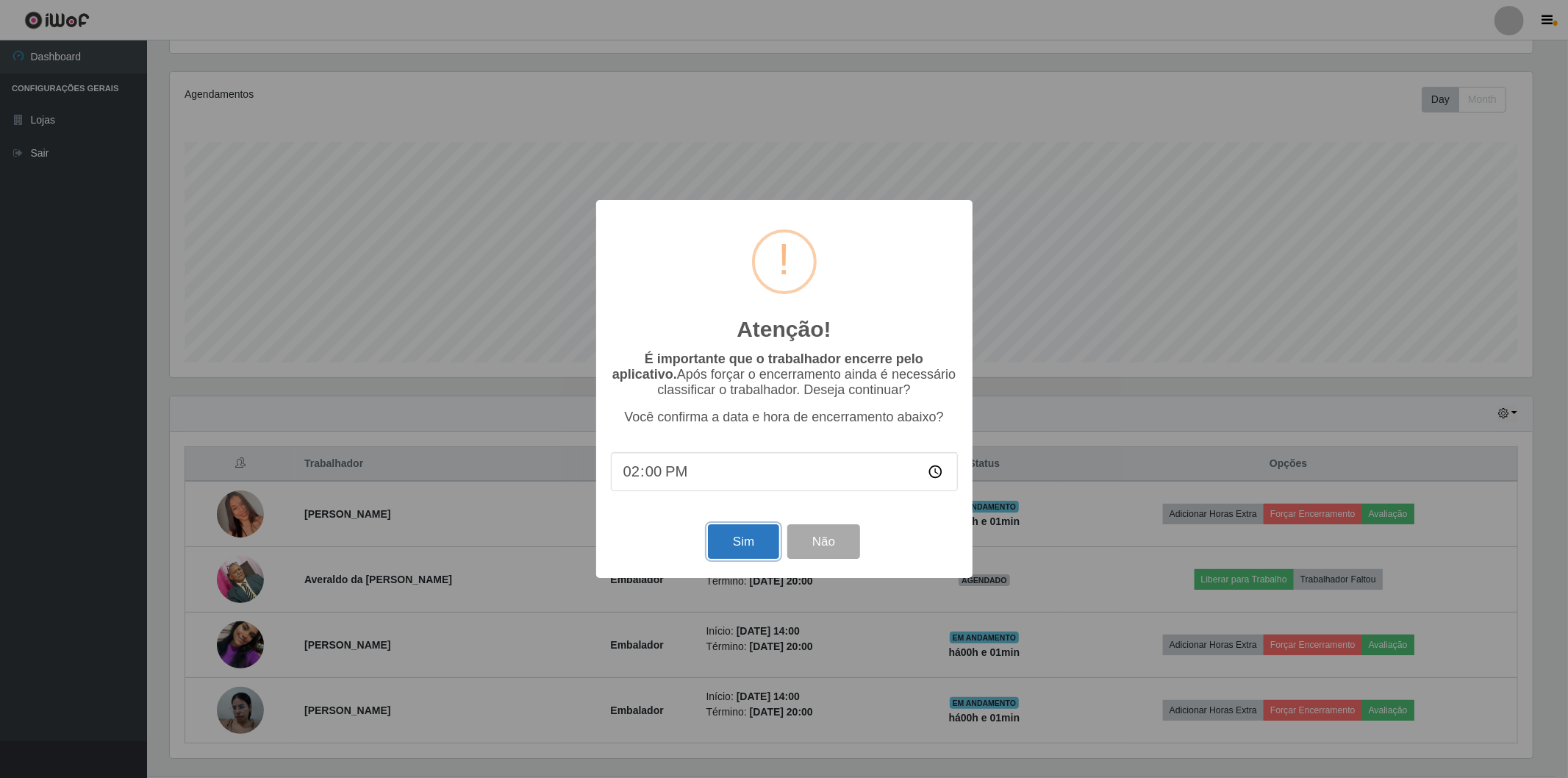
click at [744, 548] on button "Sim" at bounding box center [744, 541] width 72 height 34
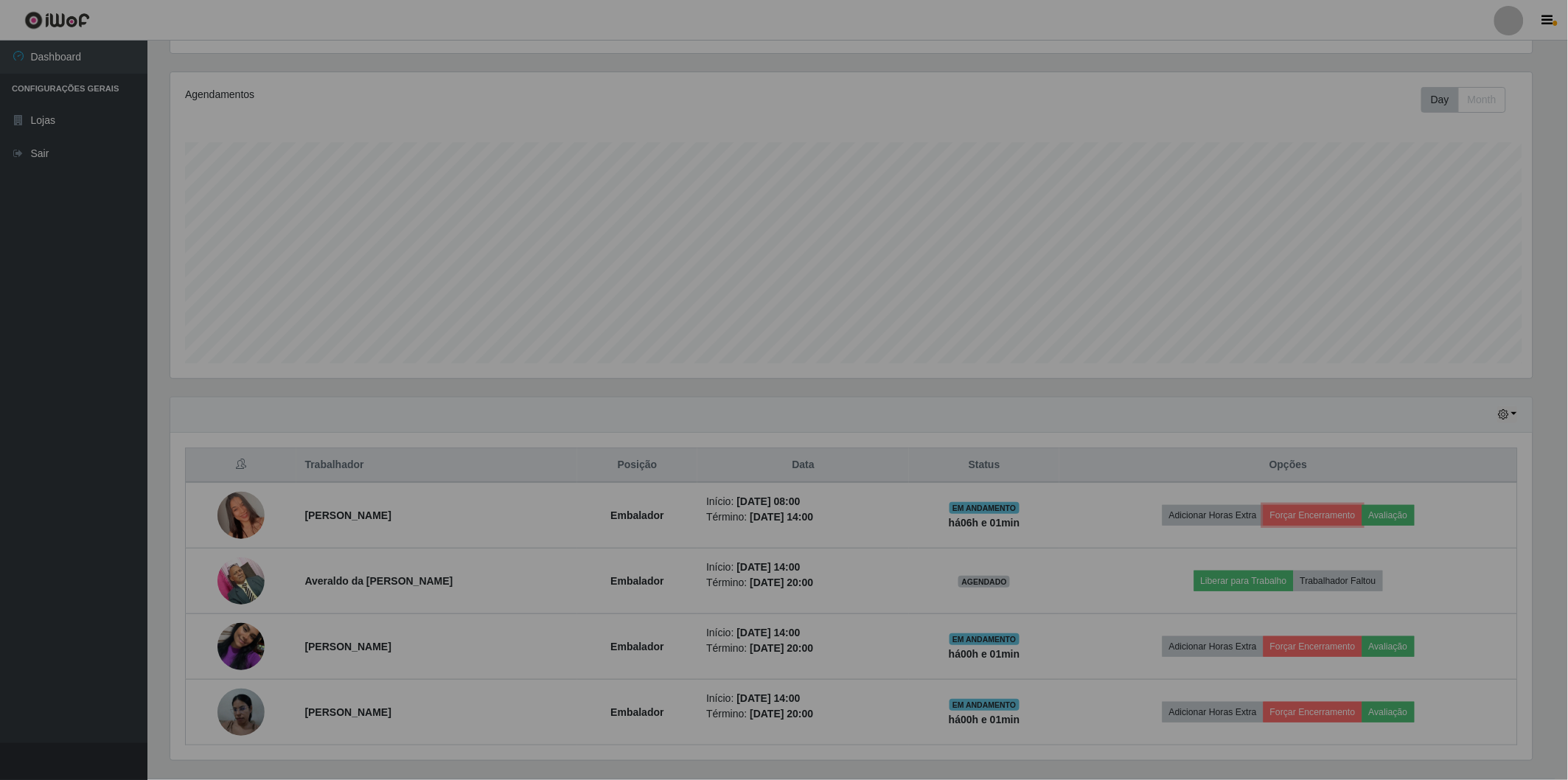
scroll to position [0, 0]
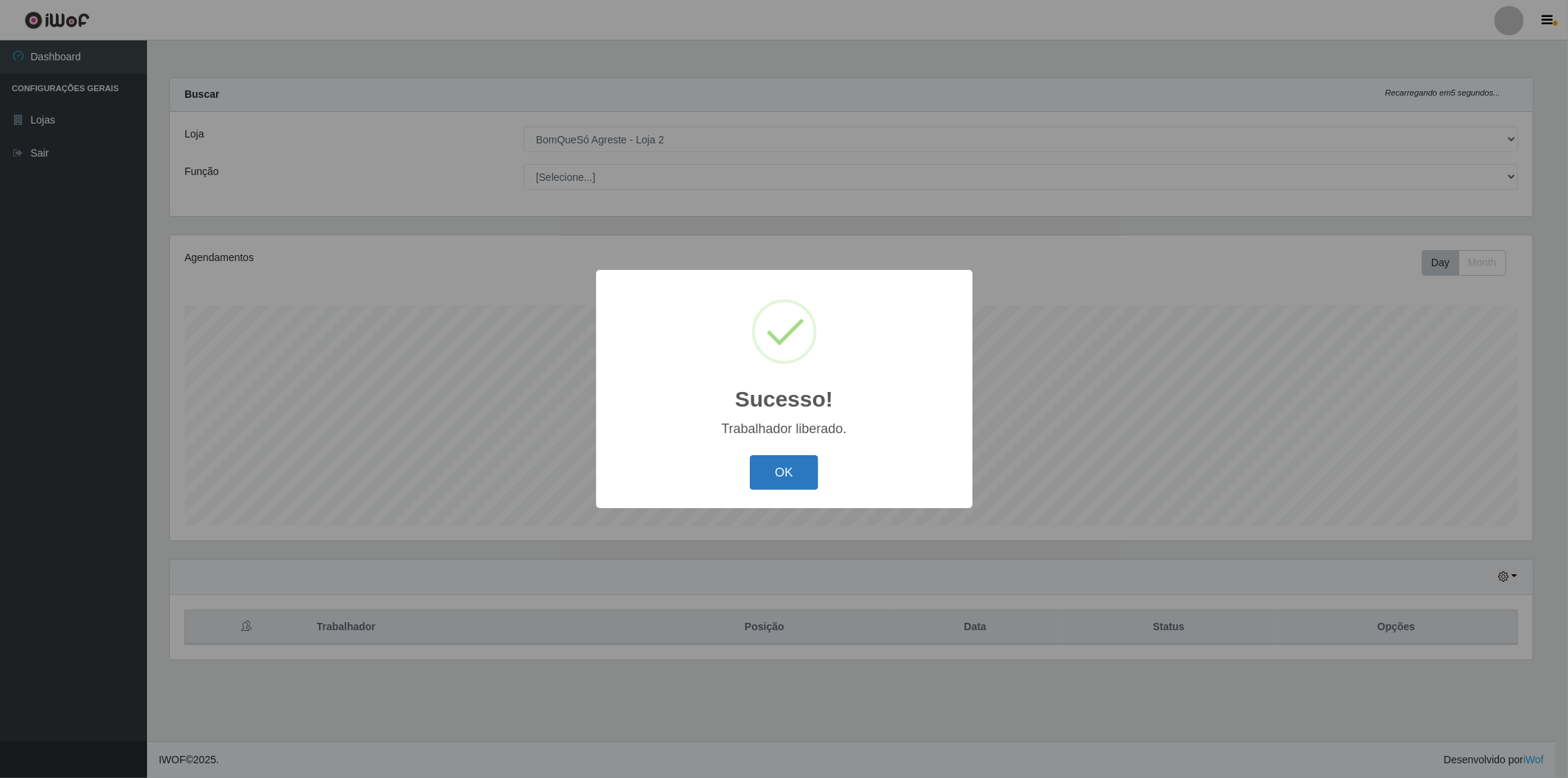
click at [789, 480] on button "OK" at bounding box center [784, 472] width 68 height 34
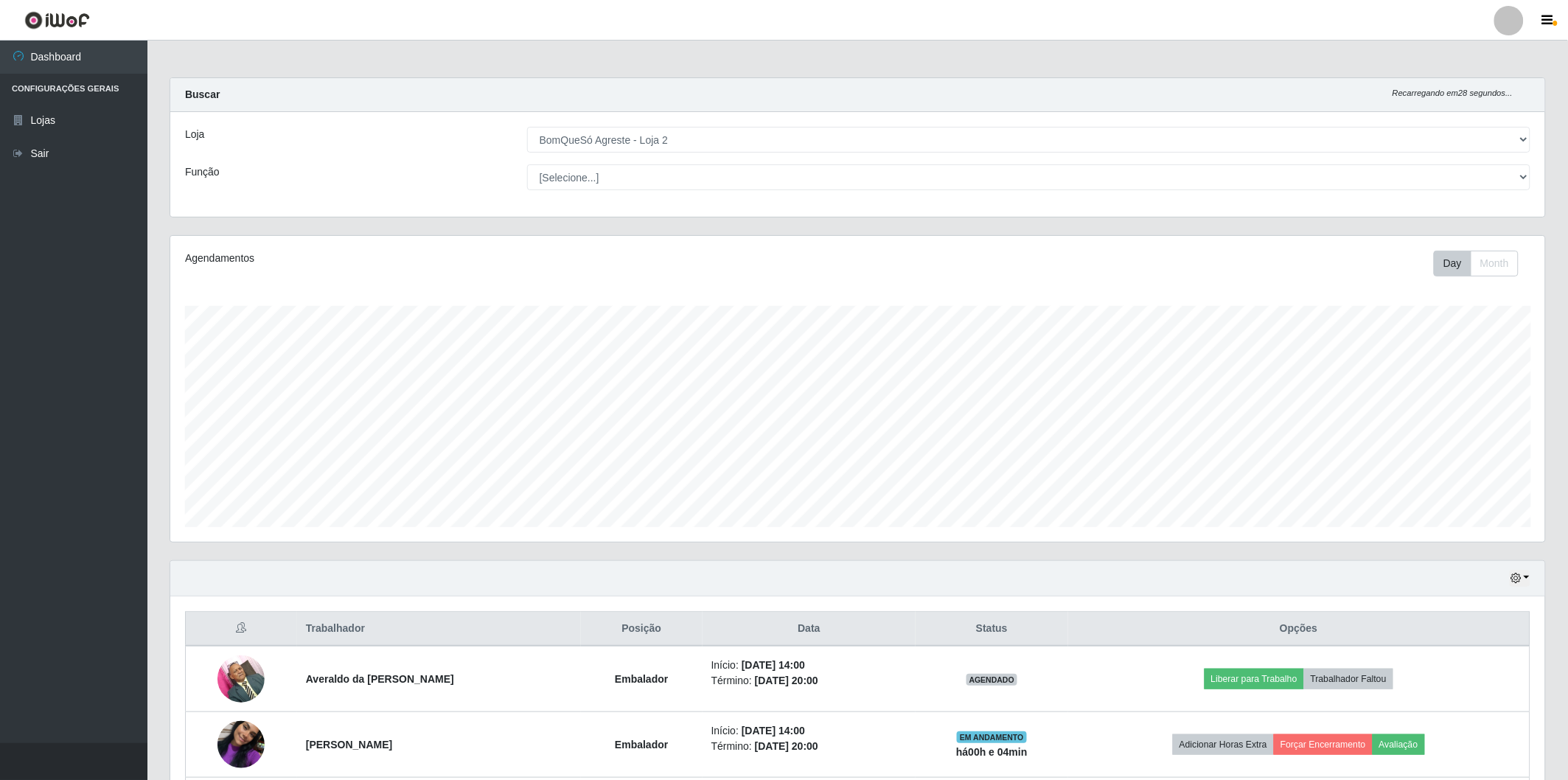
scroll to position [133, 0]
